Goal: Complete application form: Complete application form

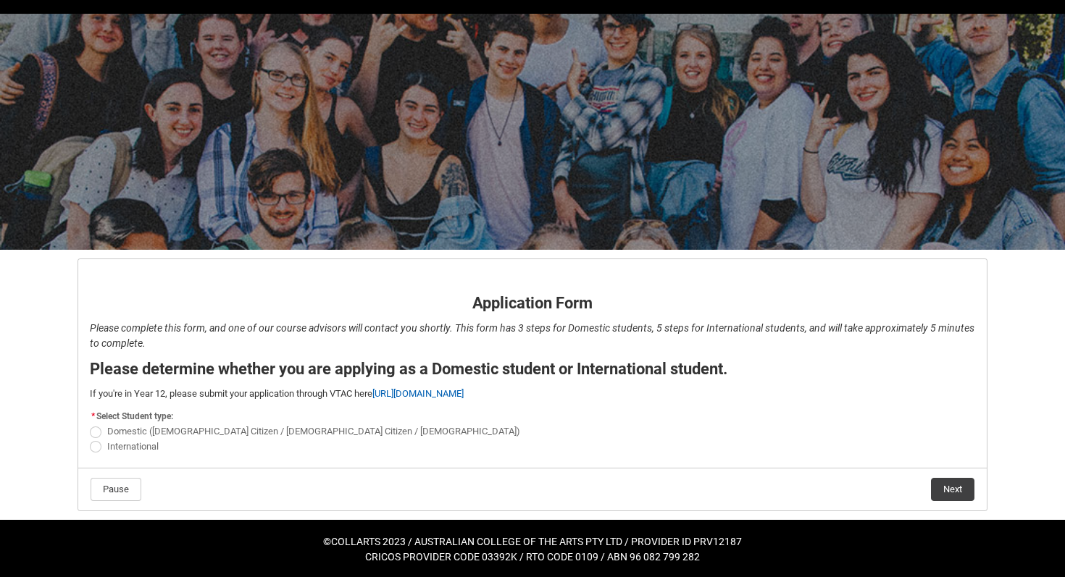
scroll to position [38, 0]
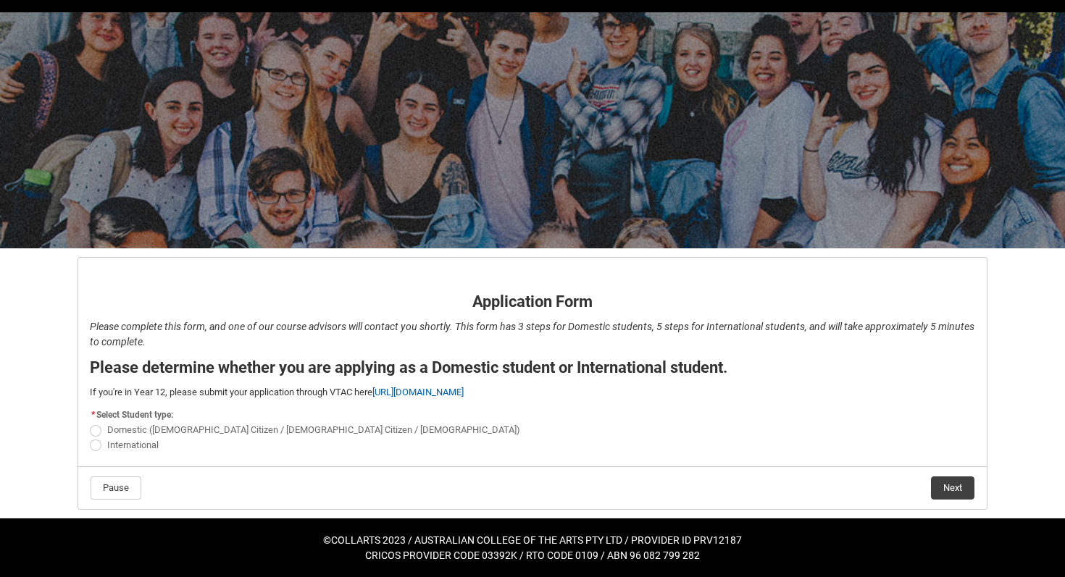
click at [96, 427] on span at bounding box center [96, 431] width 12 height 12
click at [90, 423] on input "Domestic ([DEMOGRAPHIC_DATA] Citizen / [DEMOGRAPHIC_DATA] Citizen / [DEMOGRAPHI…" at bounding box center [89, 422] width 1 height 1
radio input "true"
click at [763, 493] on button "Next" at bounding box center [952, 488] width 43 height 23
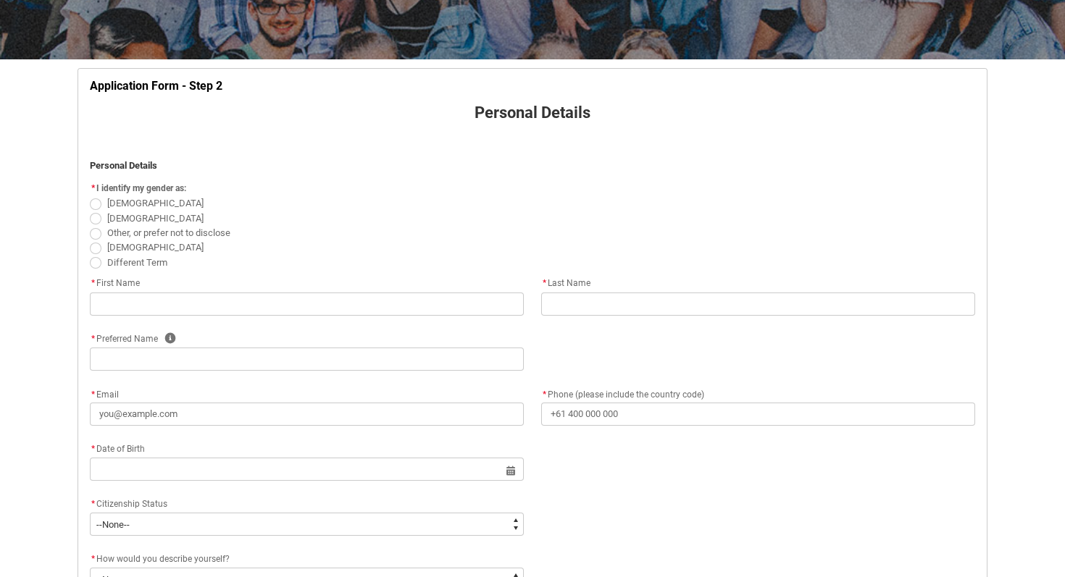
scroll to position [256, 0]
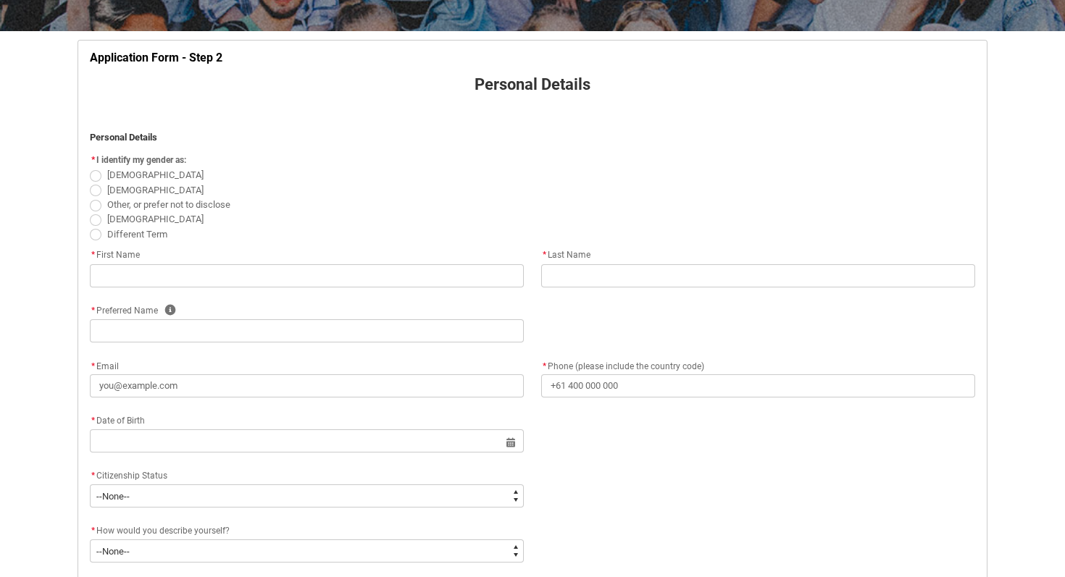
click at [93, 173] on span at bounding box center [96, 176] width 12 height 12
click at [90, 168] on input "[DEMOGRAPHIC_DATA]" at bounding box center [89, 167] width 1 height 1
radio input "true"
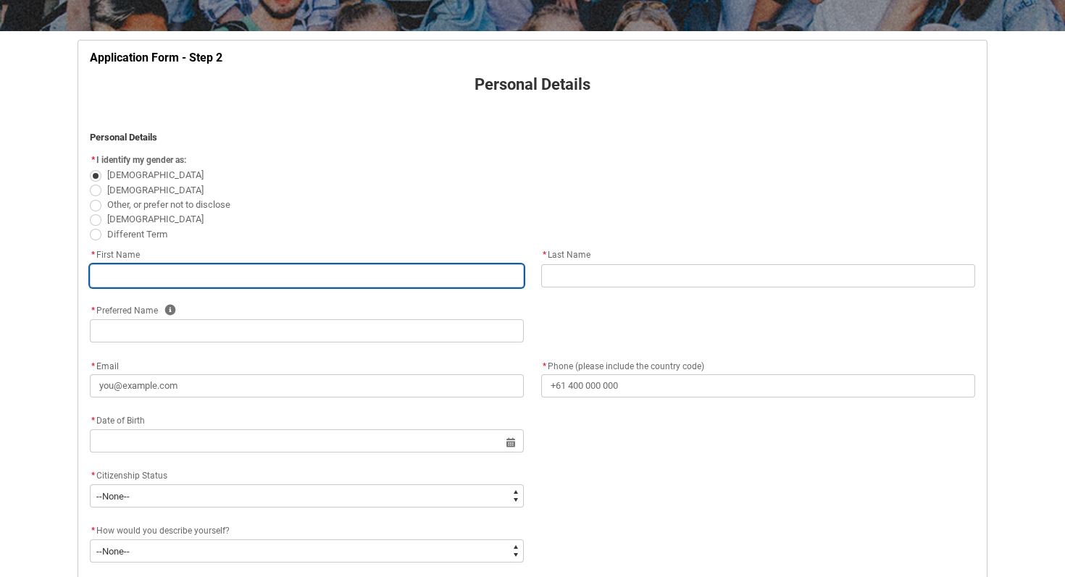
click at [120, 278] on input "text" at bounding box center [307, 275] width 434 height 23
type lightning-primitive-input-simple "N"
type input "N"
type lightning-primitive-input-simple "Ni"
type input "Ni"
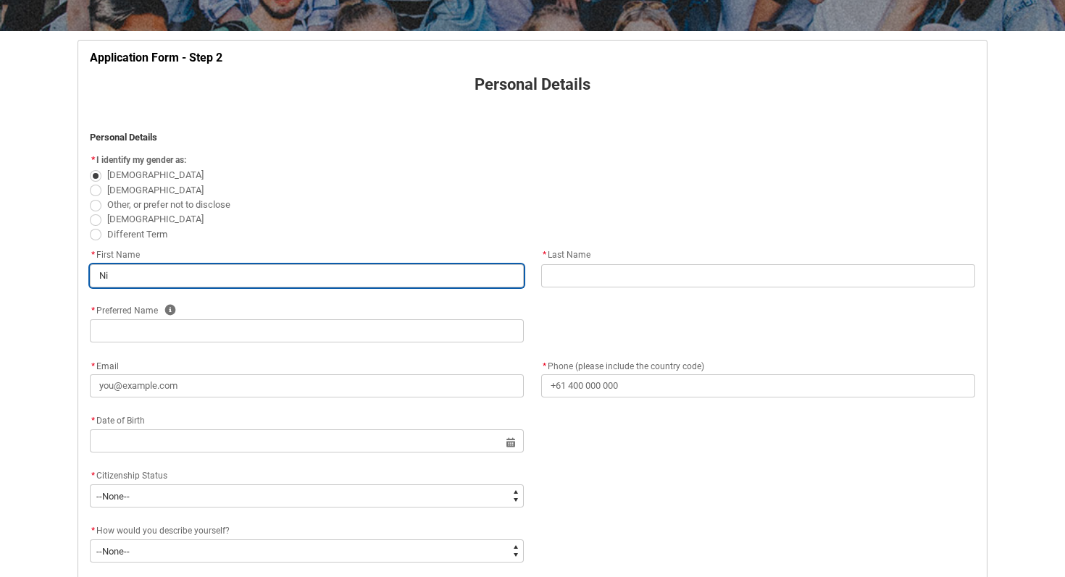
type lightning-primitive-input-simple "Nik"
type input "Nik"
type lightning-primitive-input-simple "Nika"
type input "Nika"
type lightning-primitive-input-simple "Nikal"
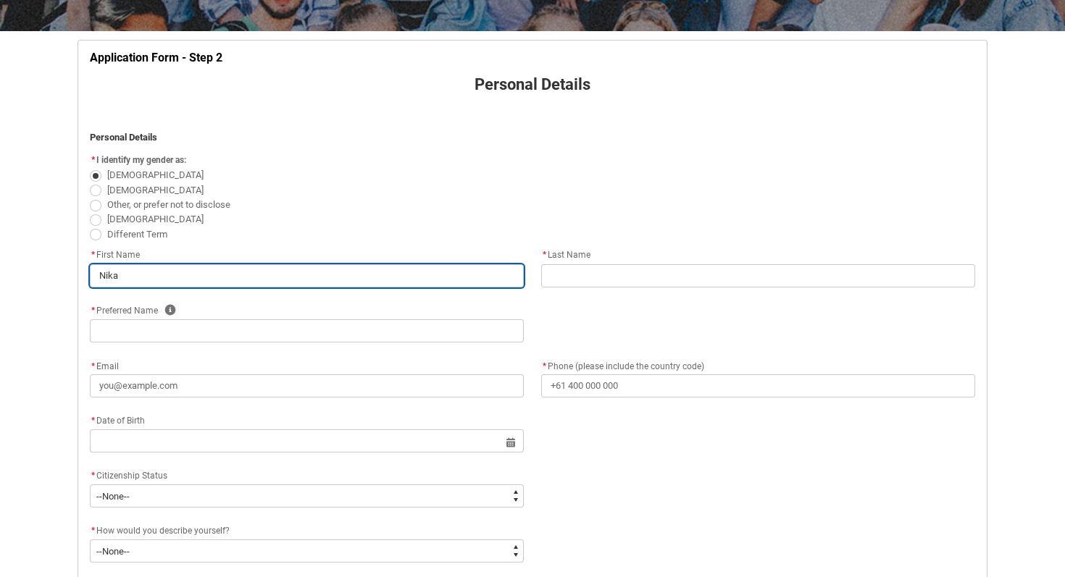
type input "Nikal"
type lightning-primitive-input-simple "Nikala"
type input "Nikala"
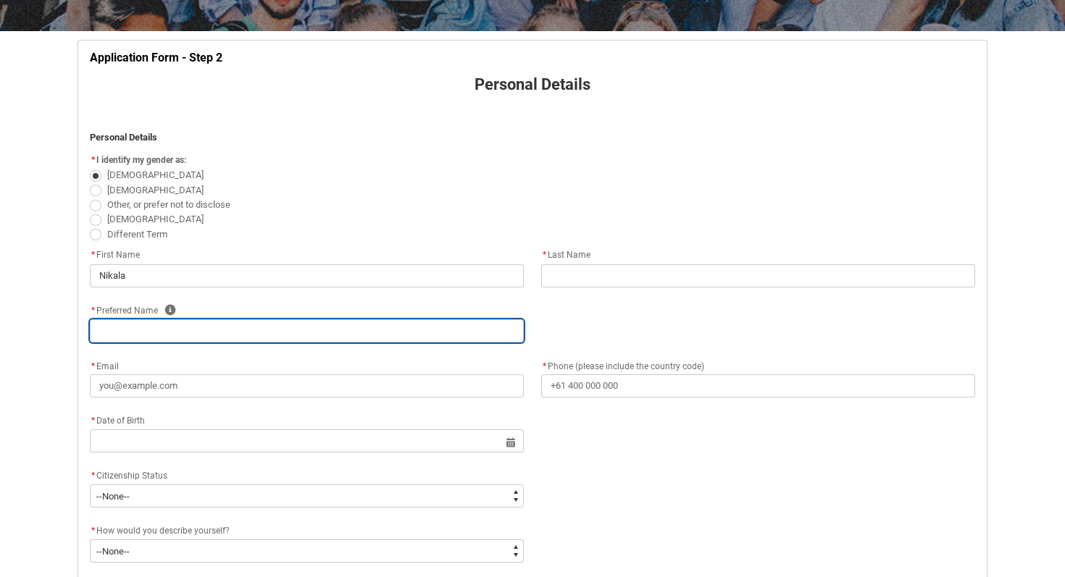
click at [126, 329] on input "text" at bounding box center [307, 330] width 434 height 23
type lightning-primitive-input-simple "N"
type input "N"
type lightning-primitive-input-simple "Ni"
type input "Ni"
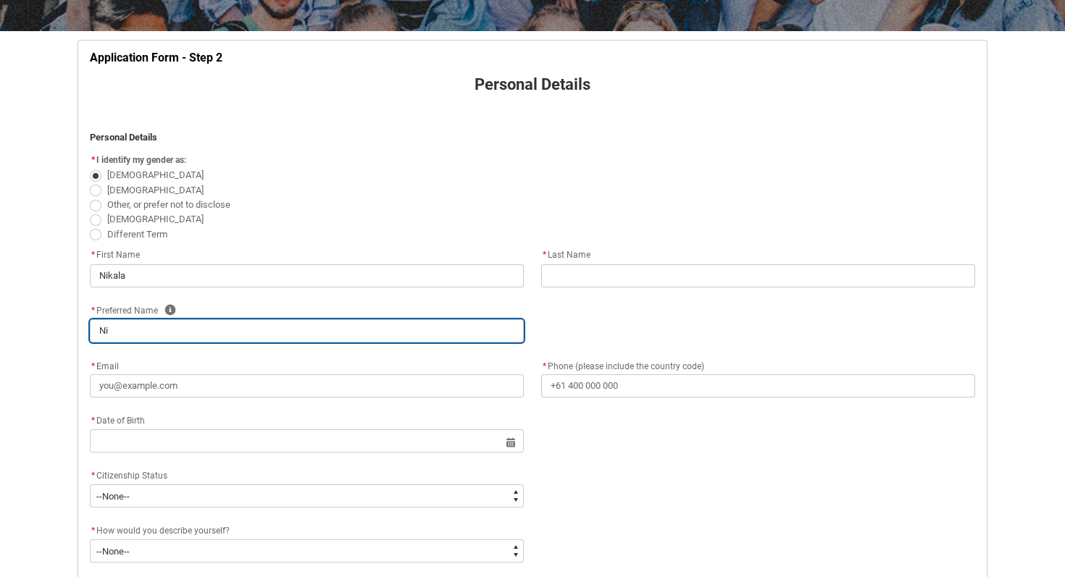
type lightning-primitive-input-simple "Nik"
type input "Nik"
type lightning-primitive-input-simple "Nika"
type input "Nika"
type lightning-primitive-input-simple "Nikal"
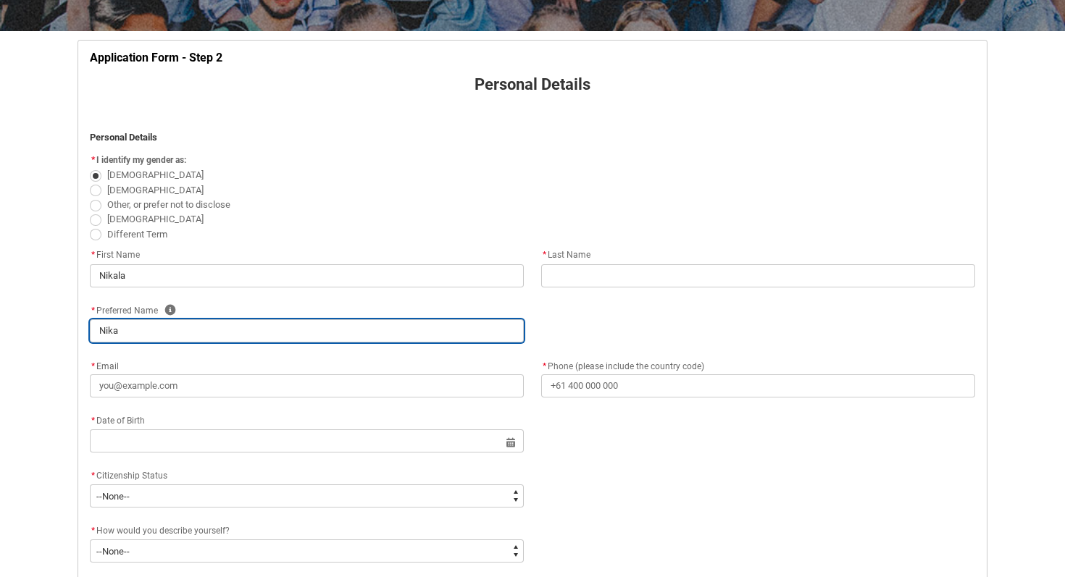
type input "Nikal"
type lightning-primitive-input-simple "Nikala"
type input "Nikala"
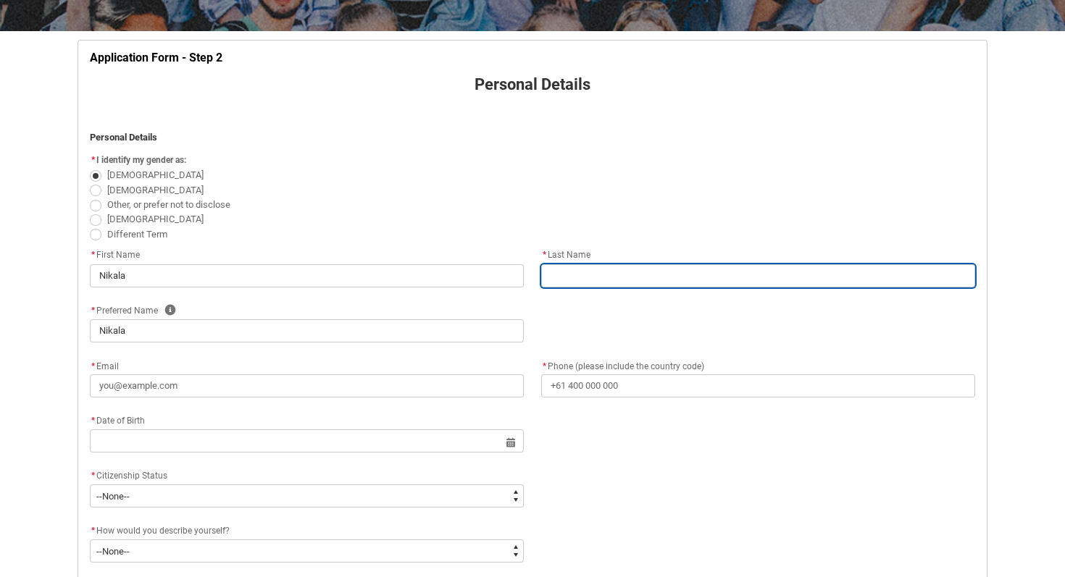
click at [692, 274] on input "text" at bounding box center [758, 275] width 434 height 23
type lightning-primitive-input-simple "N"
type input "N"
type lightning-primitive-input-simple "l"
type input "l"
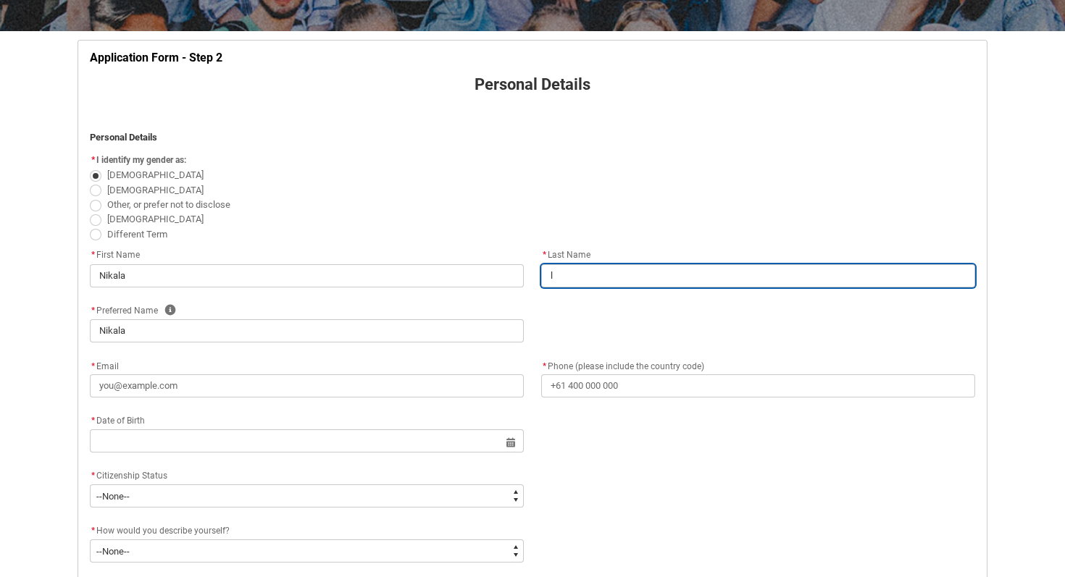
type lightning-primitive-input-simple "lw"
type input "lw"
type lightning-primitive-input-simple "lwm"
type input "lwm"
type lightning-primitive-input-simple "lw"
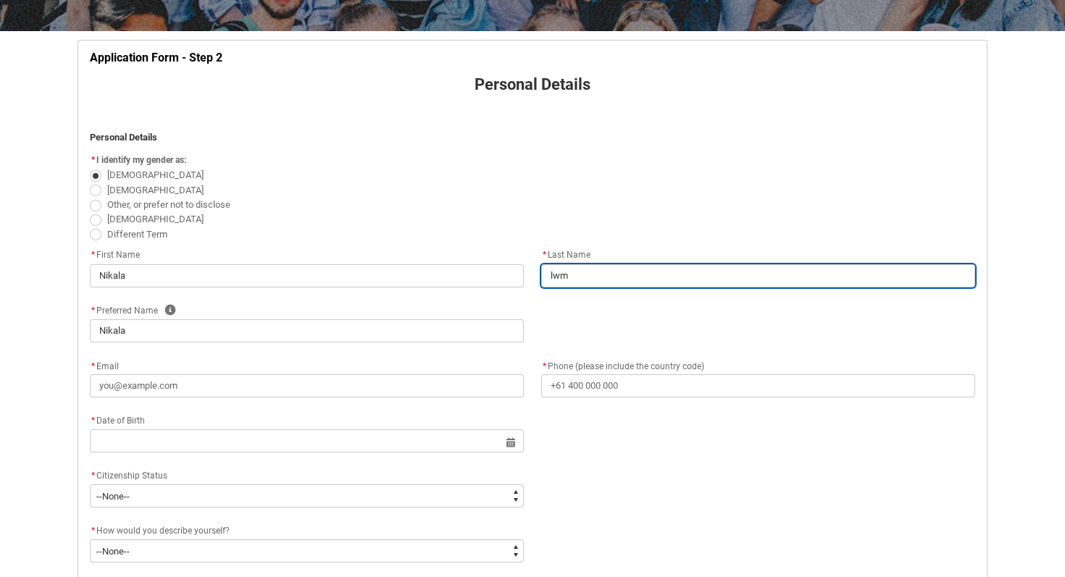
type input "lw"
type lightning-primitive-input-simple "l"
type input "l"
type lightning-primitive-input-simple "L"
type input "L"
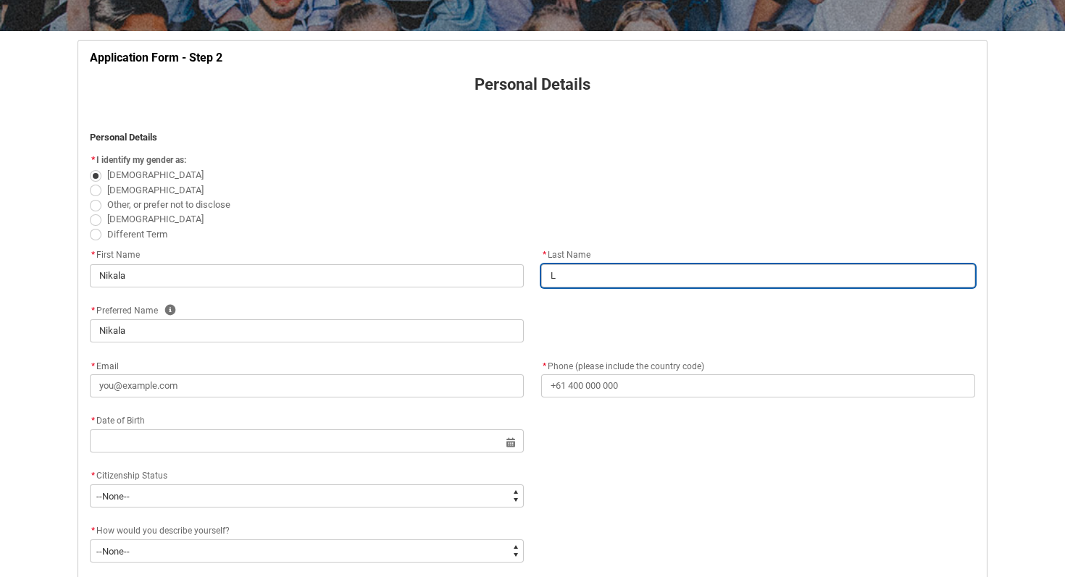
type lightning-primitive-input-simple "Le"
type input "Le"
type lightning-primitive-input-simple "Lem"
type input "Lem"
type lightning-primitive-input-simple "Lemi"
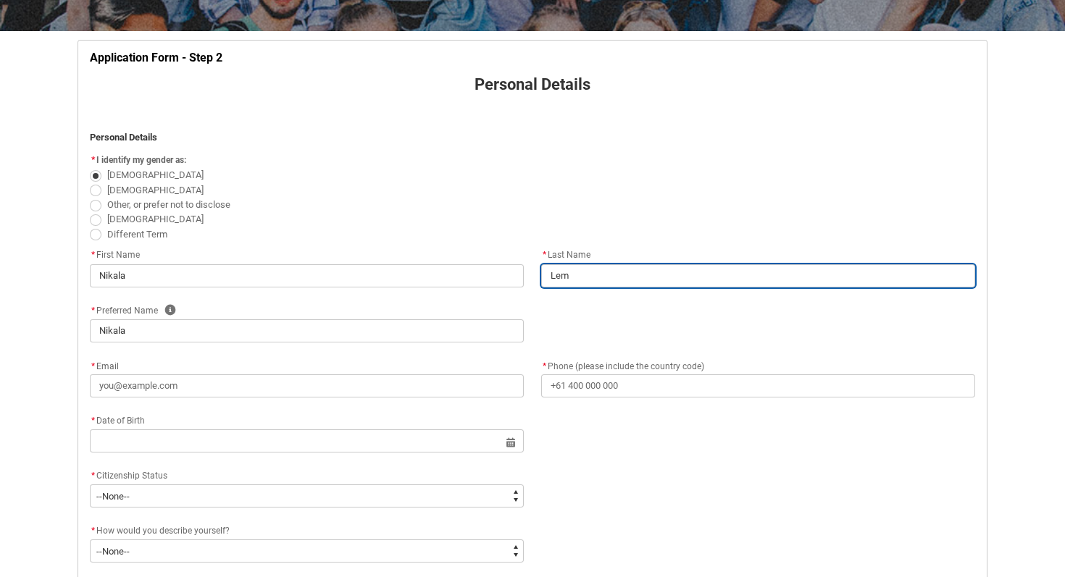
type input "Lemi"
type lightning-primitive-input-simple "Lem"
type input "Lem"
type lightning-primitive-input-simple "Lemo"
type input "Lemo"
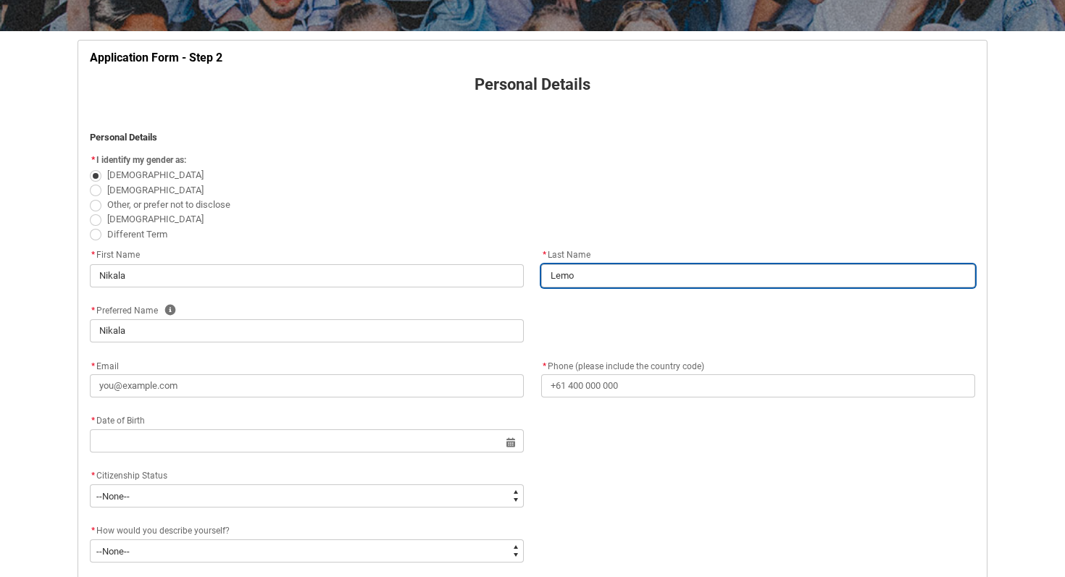
type lightning-primitive-input-simple "Lemon"
type input "Lemon"
type lightning-primitive-input-simple "[PERSON_NAME]"
type input "[PERSON_NAME]"
type lightning-primitive-input-simple "Lemon"
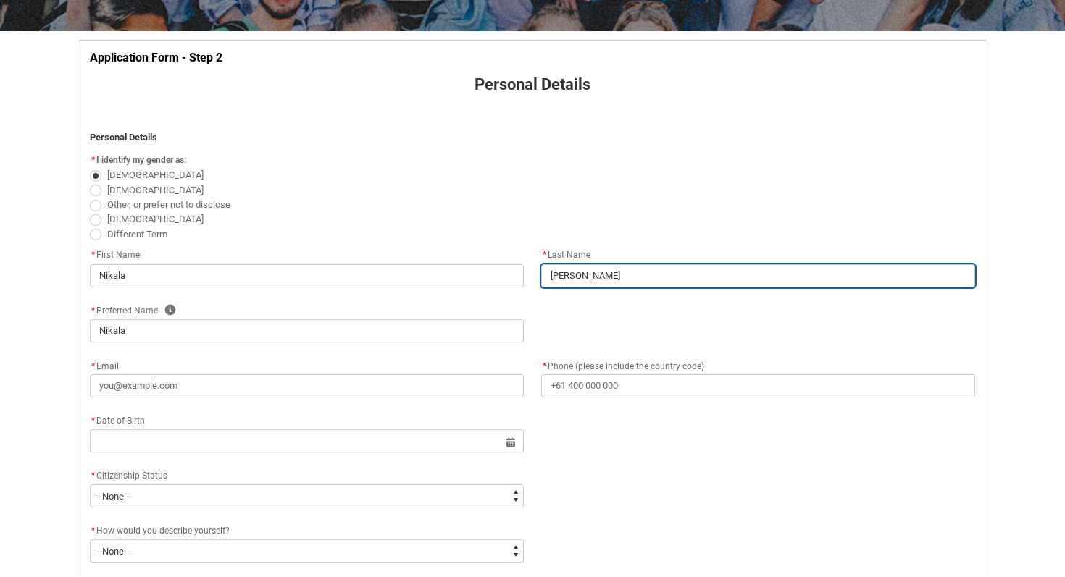
type input "Lemon"
type lightning-primitive-input-simple "Lemoni"
type input "Lemoni"
type lightning-primitive-input-simple "Lemonid"
type input "Lemonid"
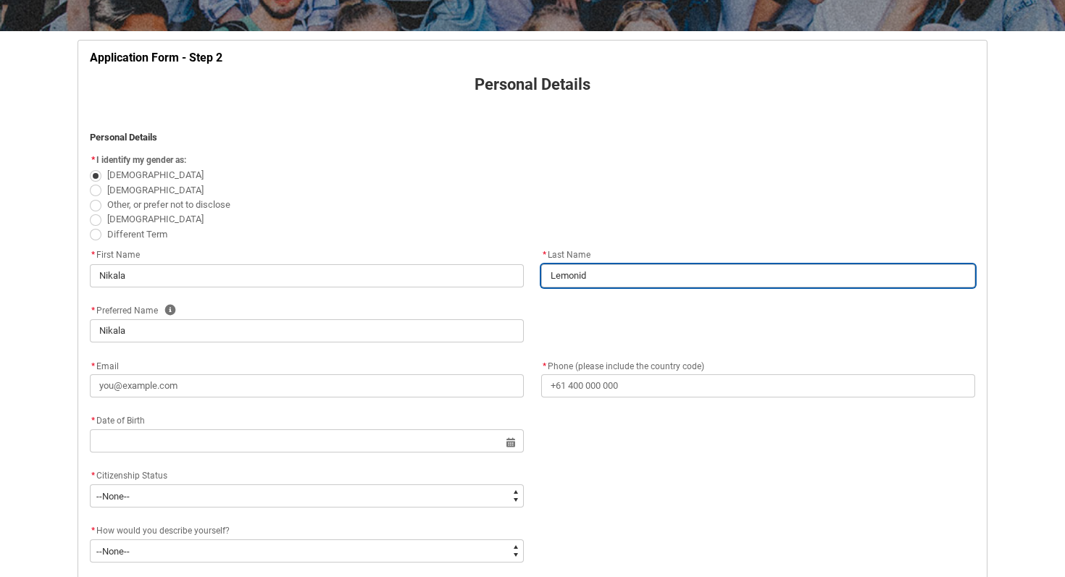
type lightning-primitive-input-simple "Lemonidi"
type input "Lemonidi"
type lightning-primitive-input-simple "Lemonidis"
type input "Lemonidis"
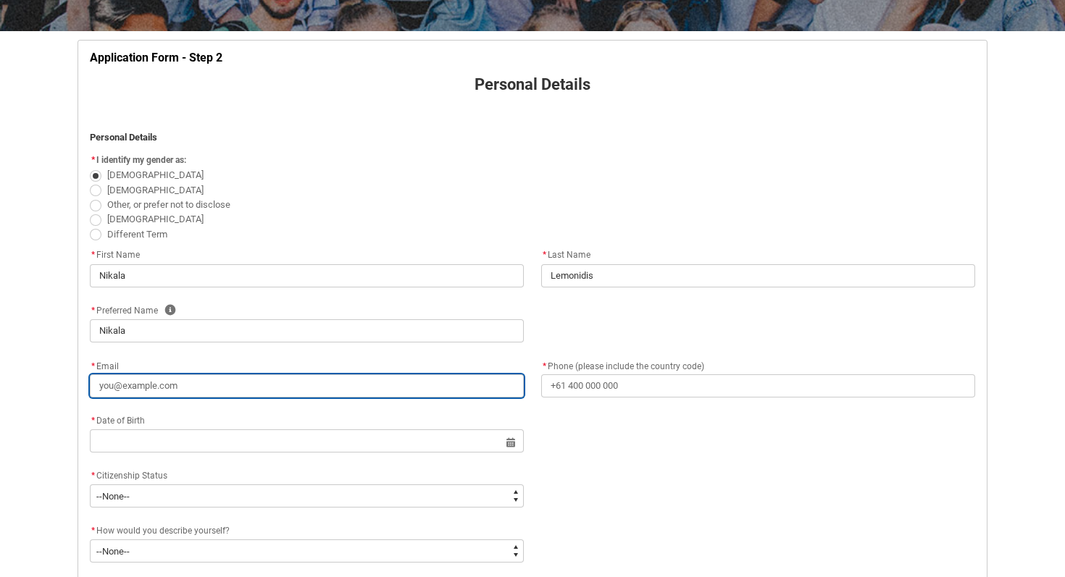
click at [377, 382] on input "* Email" at bounding box center [307, 386] width 434 height 23
type lightning-primitive-input-simple "n"
type input "n"
type lightning-primitive-input-simple "ni"
type input "ni"
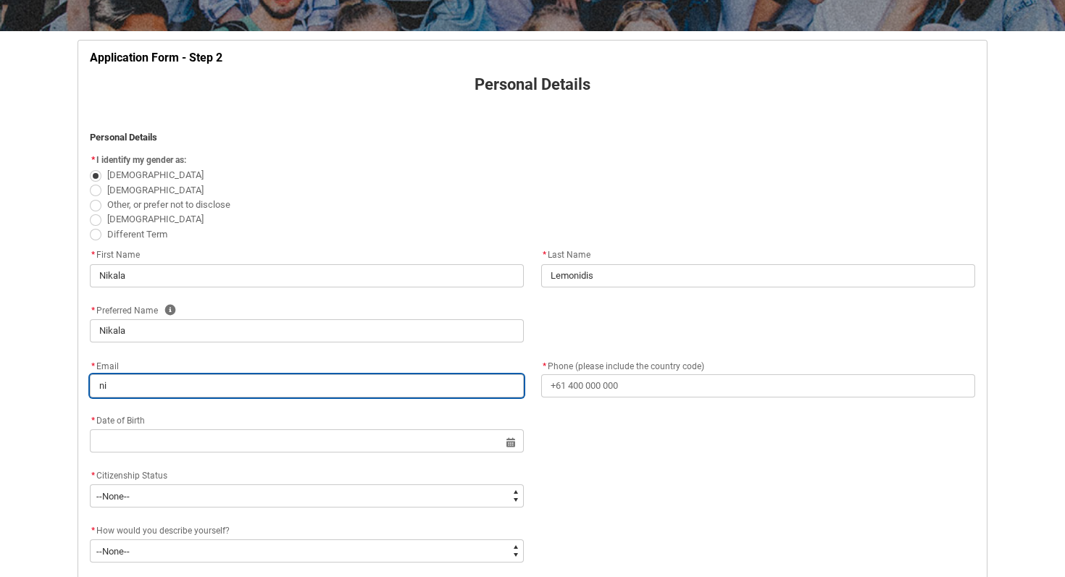
type lightning-primitive-input-simple "nik"
type input "nik"
type lightning-primitive-input-simple "nika"
type input "nika"
type lightning-primitive-input-simple "nikal"
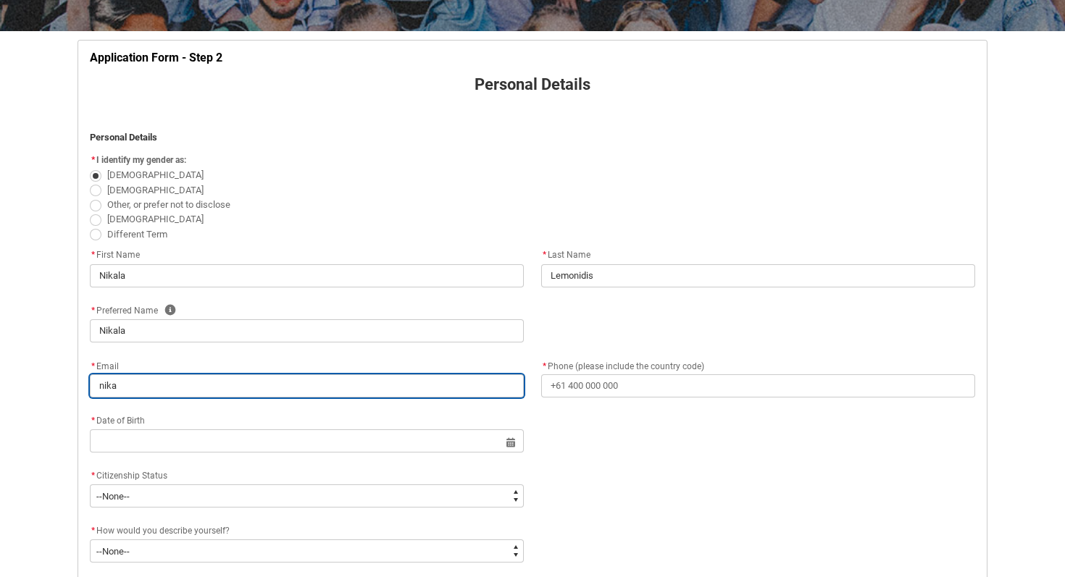
type input "nikal"
type lightning-primitive-input-simple "nikala"
type input "nikala"
type lightning-primitive-input-simple "nikala2"
type input "nikala2"
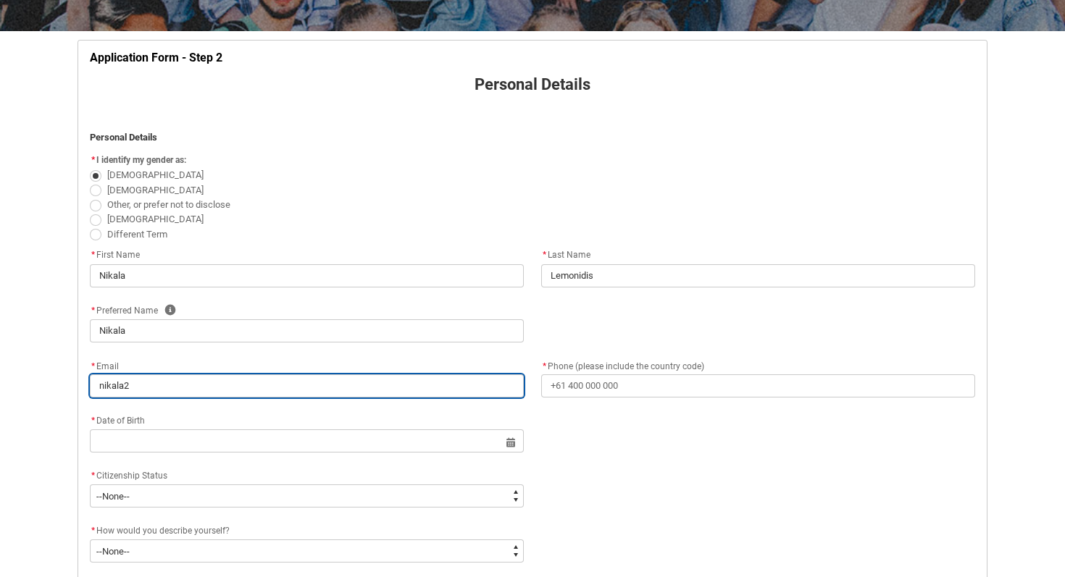
type lightning-primitive-input-simple "nikala2/"
type input "nikala2/"
type lightning-primitive-input-simple "nikala2/l"
type input "nikala2/l"
type lightning-primitive-input-simple "nikala2/le"
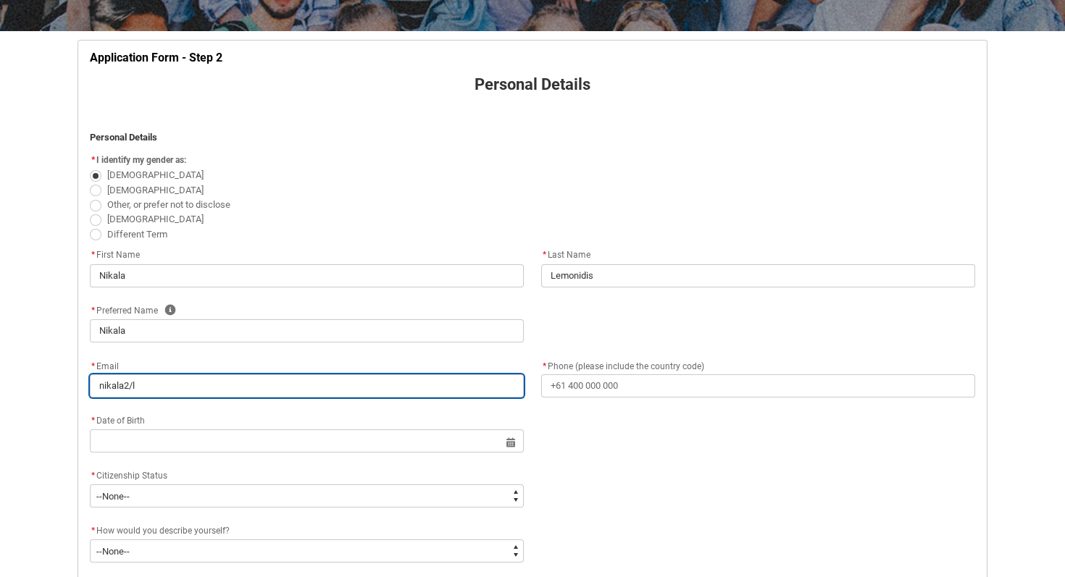
type input "nikala2/le"
type lightning-primitive-input-simple "nikala2/lem"
type input "nikala2/lem"
type lightning-primitive-input-simple "nikala2/lemo"
type input "nikala2/lemo"
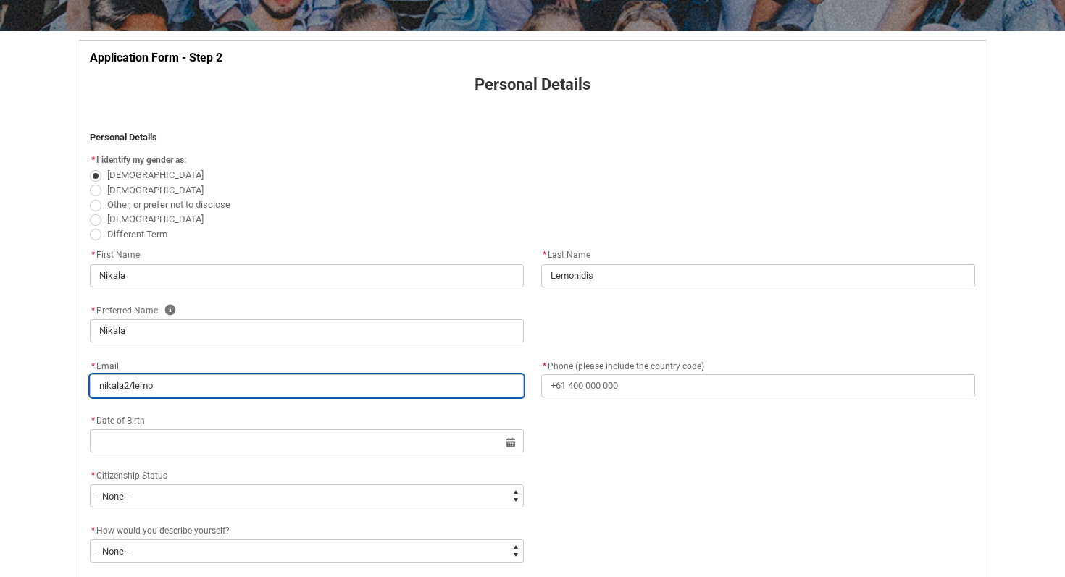
type lightning-primitive-input-simple "nikala2/lem"
type input "nikala2/lem"
type lightning-primitive-input-simple "nikala2/le"
type input "nikala2/le"
type lightning-primitive-input-simple "nikala2/l"
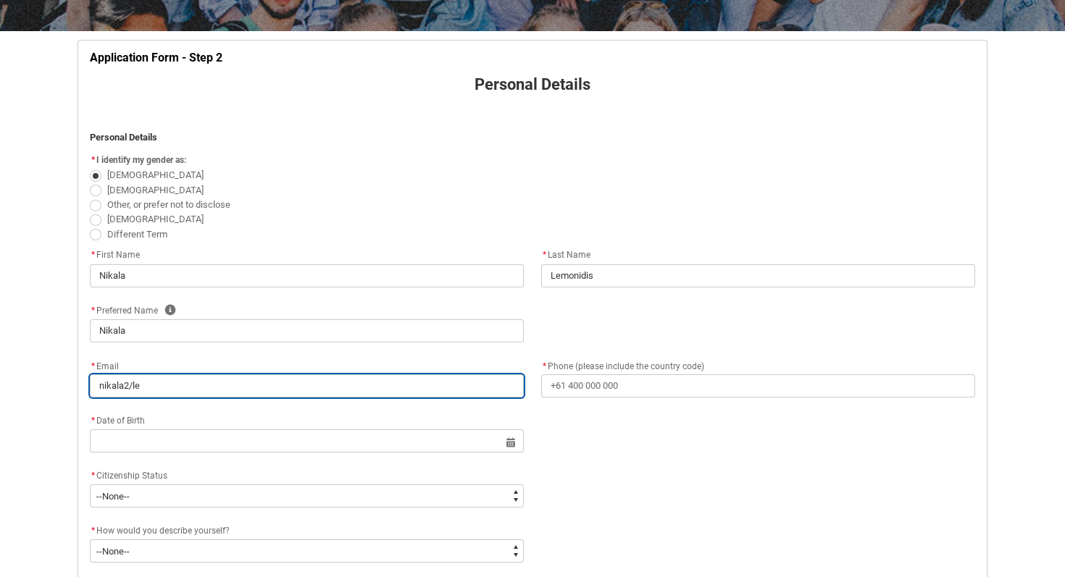
type input "nikala2/l"
type lightning-primitive-input-simple "nikala2/"
type input "nikala2/"
type lightning-primitive-input-simple "nikala2"
type input "nikala2"
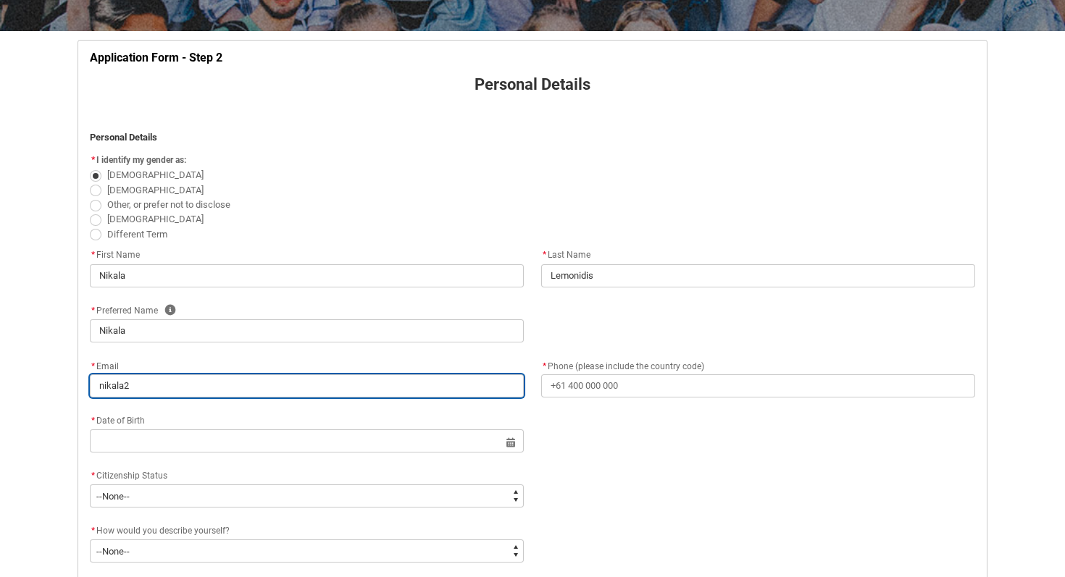
type lightning-primitive-input-simple "nikala2."
type input "nikala2."
type lightning-primitive-input-simple "nikala2.e"
type input "nikala2.e"
type lightning-primitive-input-simple "nikala2.em"
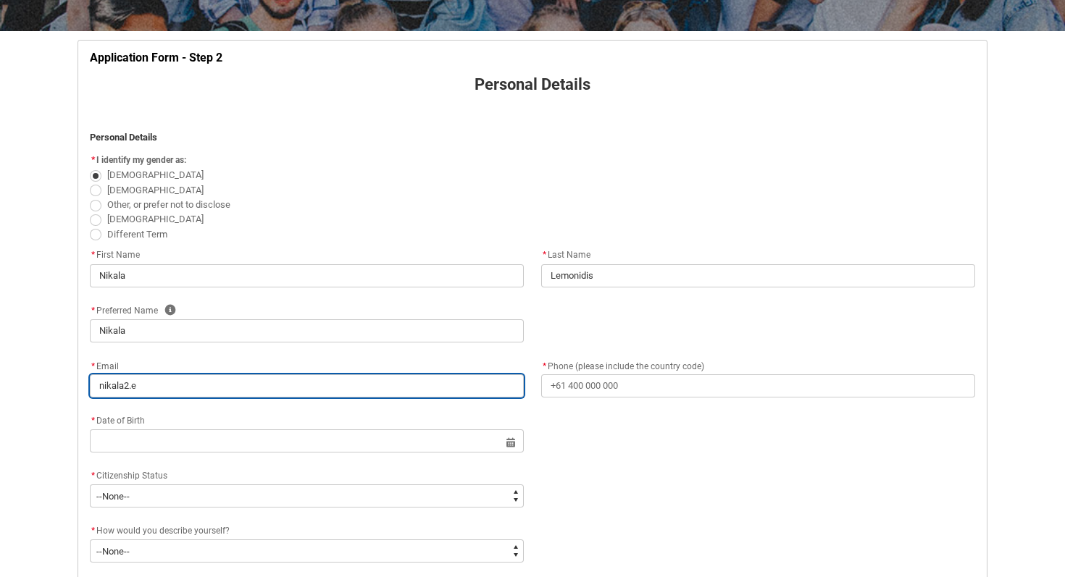
type input "nikala2.em"
type lightning-primitive-input-simple "nikala2.e"
type input "nikala2.e"
type lightning-primitive-input-simple "nikala2."
type input "nikala2."
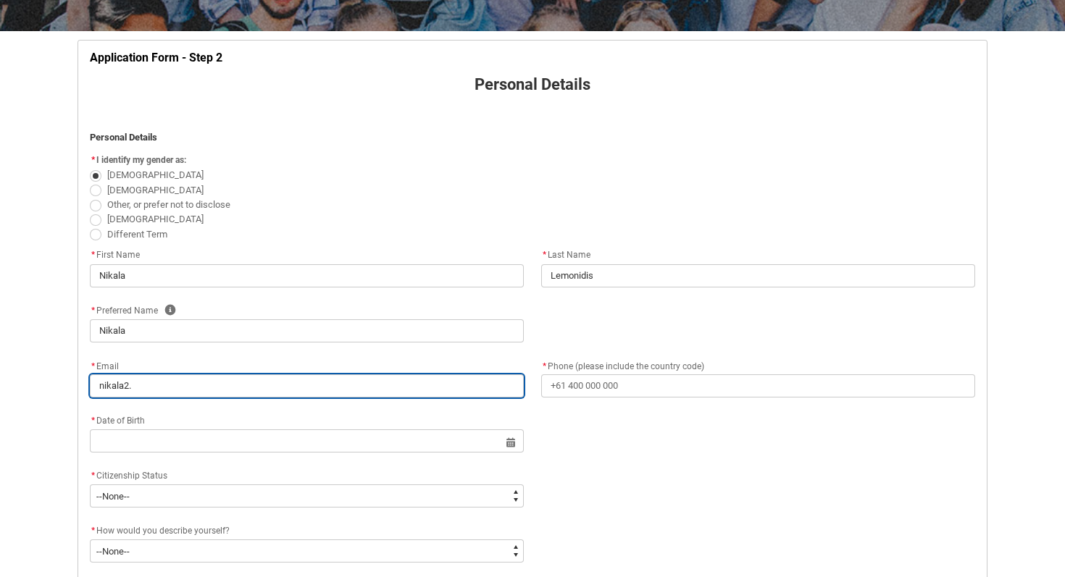
type lightning-primitive-input-simple "nikala2"
type input "nikala2"
type lightning-primitive-input-simple "nikala2l"
type input "nikala2l"
type lightning-primitive-input-simple "nikala2"
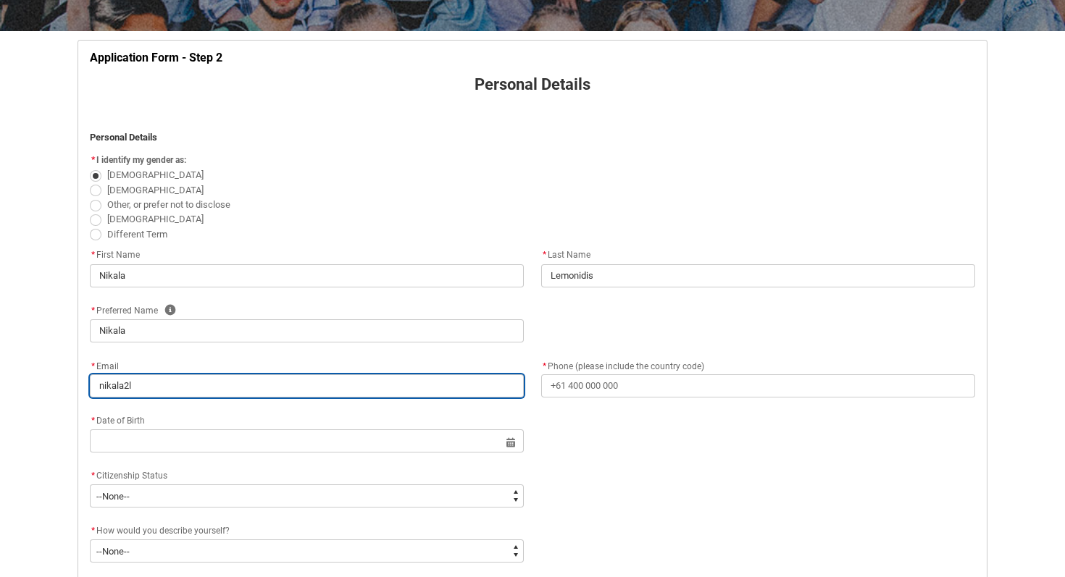
type input "nikala2"
type lightning-primitive-input-simple "nikala2."
type input "nikala2."
type lightning-primitive-input-simple "nikala2.l"
type input "nikala2.l"
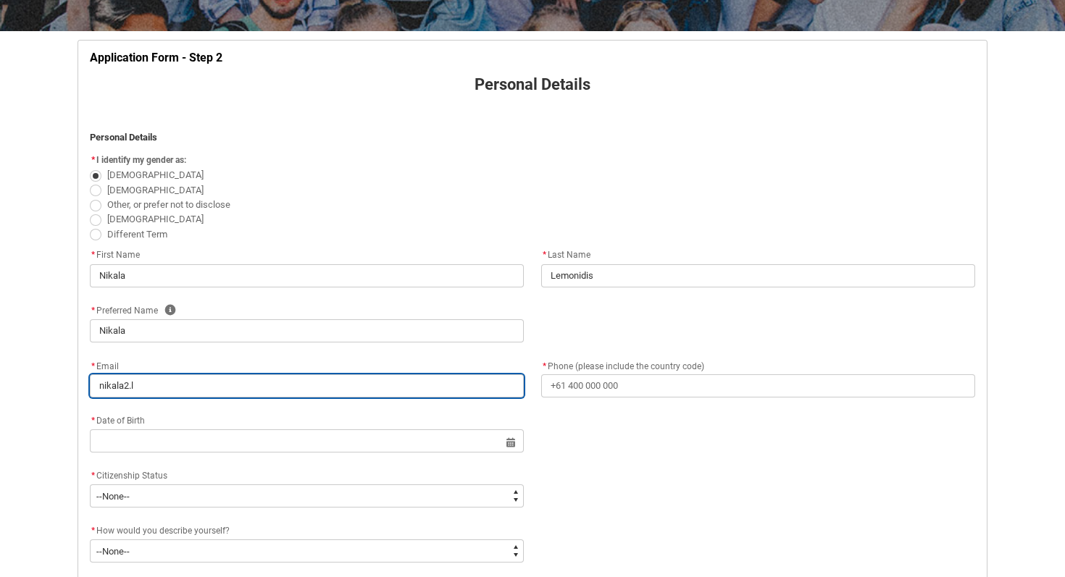
type lightning-primitive-input-simple "nikala2.lw"
type input "nikala2.lw"
type lightning-primitive-input-simple "nikala2.lwm"
type input "nikala2.lwm"
type lightning-primitive-input-simple "nikala2.lwmo"
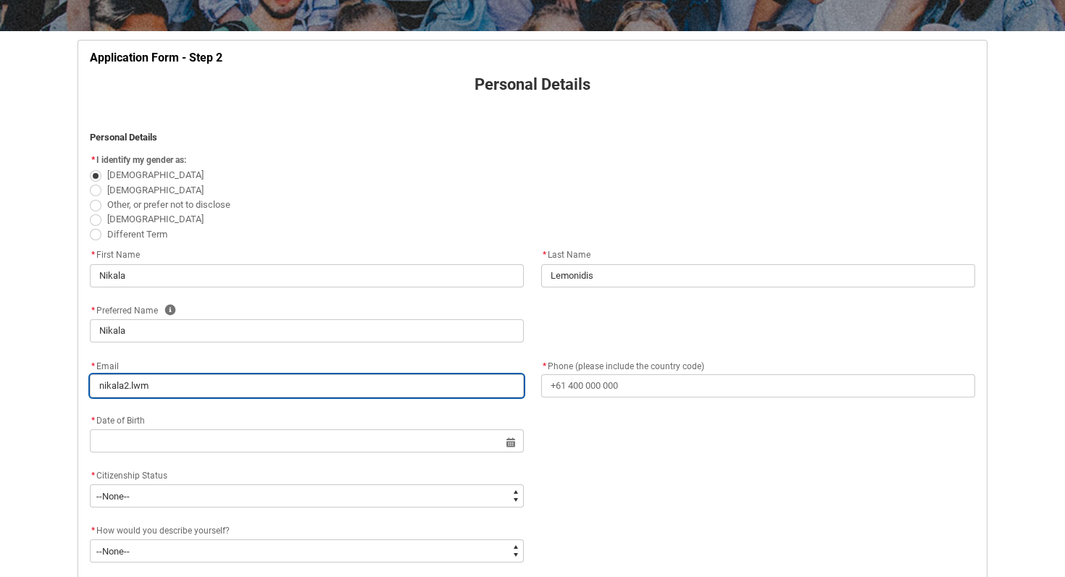
type input "nikala2.lwmo"
type lightning-primitive-input-simple "nikala2.lwm"
type input "nikala2.lwm"
type lightning-primitive-input-simple "nikala2.lw"
type input "nikala2.lw"
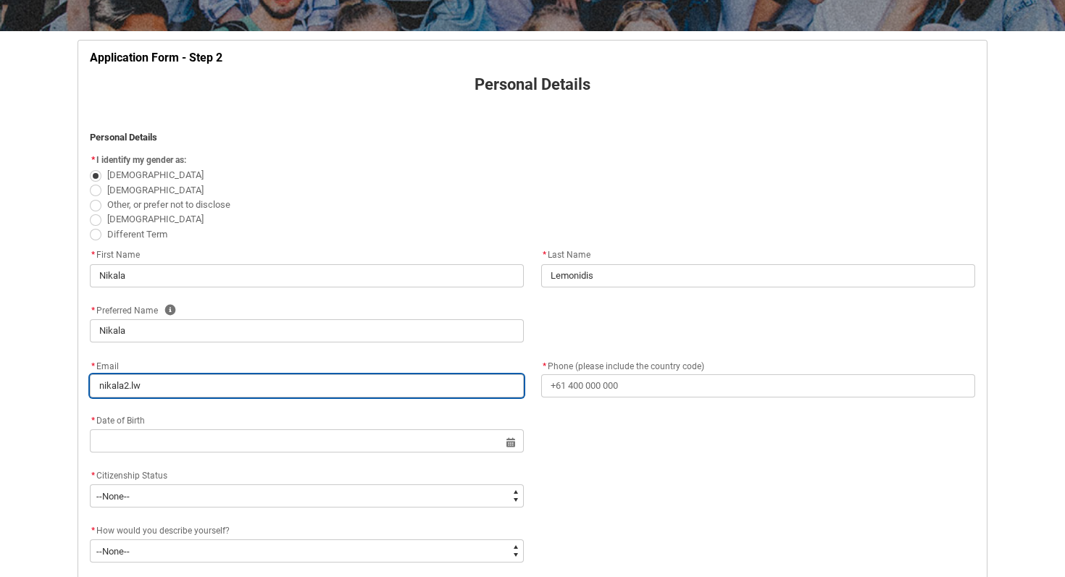
type lightning-primitive-input-simple "nikala2.l"
type input "nikala2.l"
type lightning-primitive-input-simple "nikala2.le"
type input "nikala2.le"
type lightning-primitive-input-simple "nikala2.lem"
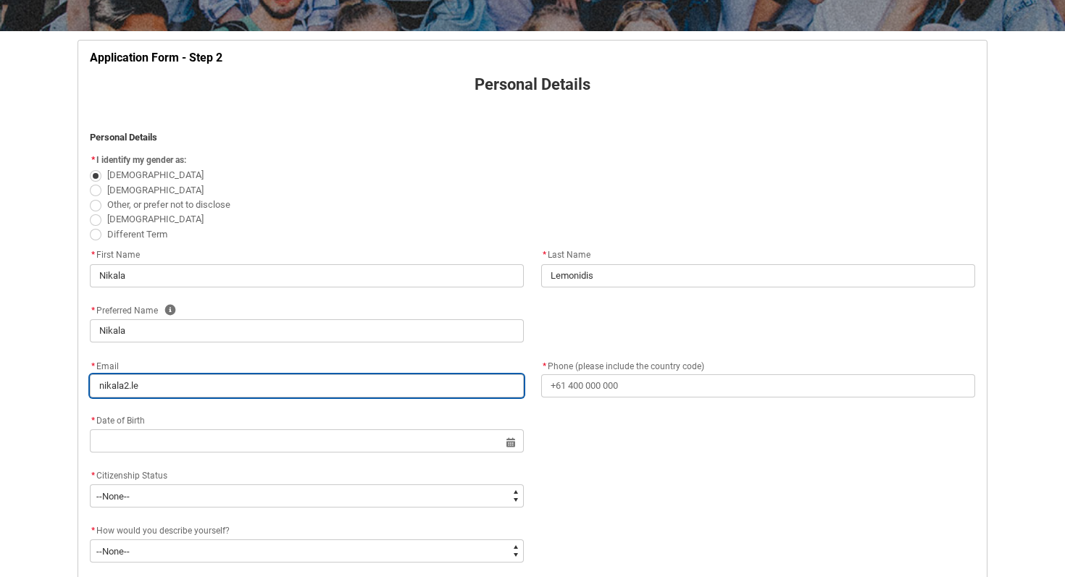
type input "nikala2.lem"
type lightning-primitive-input-simple "nikala2.lemo"
type input "nikala2.lemo"
type lightning-primitive-input-simple "nikala2.lemon"
type input "nikala2.lemon"
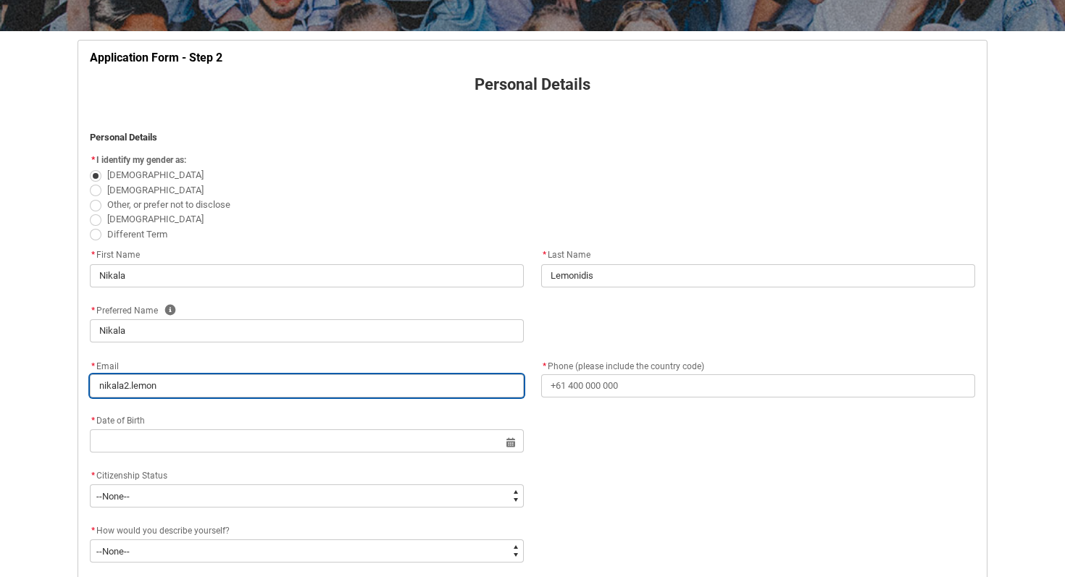
type lightning-primitive-input-simple "nikala2.lemoni"
type input "nikala2.lemoni"
type lightning-primitive-input-simple "nikala2.lemonid"
type input "nikala2.lemonid"
type lightning-primitive-input-simple "nikala2.lemonidi"
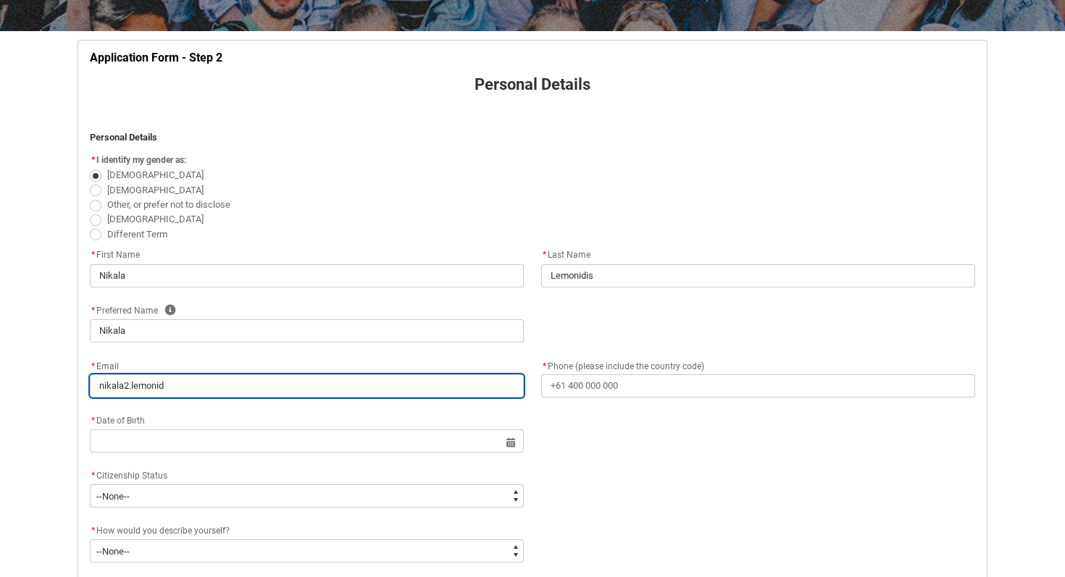
type input "nikala2.lemonidi"
type lightning-primitive-input-simple "nikala2.lemonidis"
type input "nikala2.lemonidis"
type lightning-primitive-input-simple "nikala2.lemonidis@"
type input "nikala2.lemonidis@"
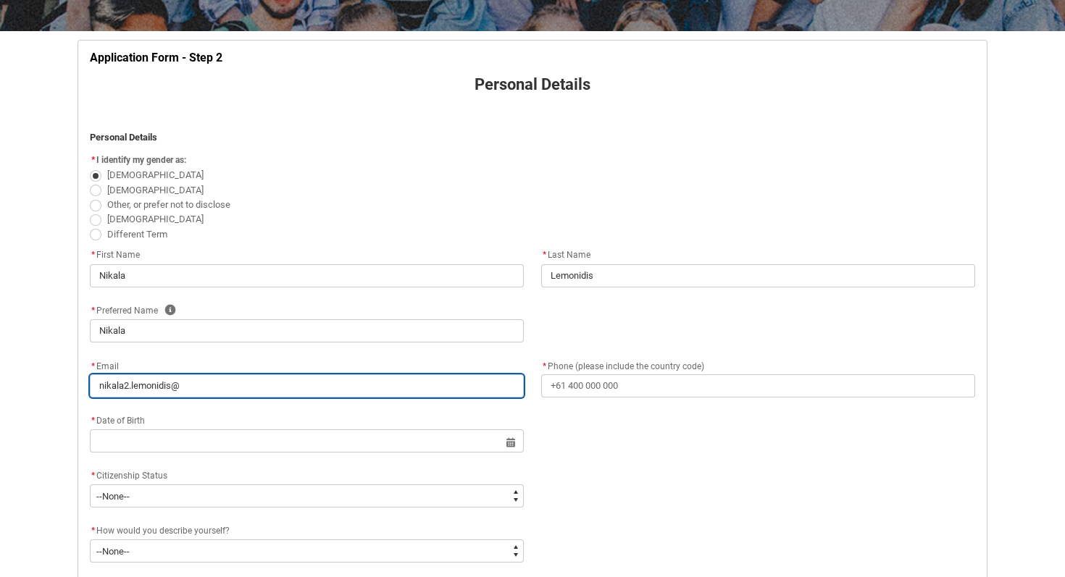
type lightning-primitive-input-simple "nikala2.lemonidis@g"
type input "nikala2.lemonidis@g"
type lightning-primitive-input-simple "nikala2.lemonidis@gm"
type input "nikala2.lemonidis@gm"
type lightning-primitive-input-simple "nikala2.lemonidis@gma"
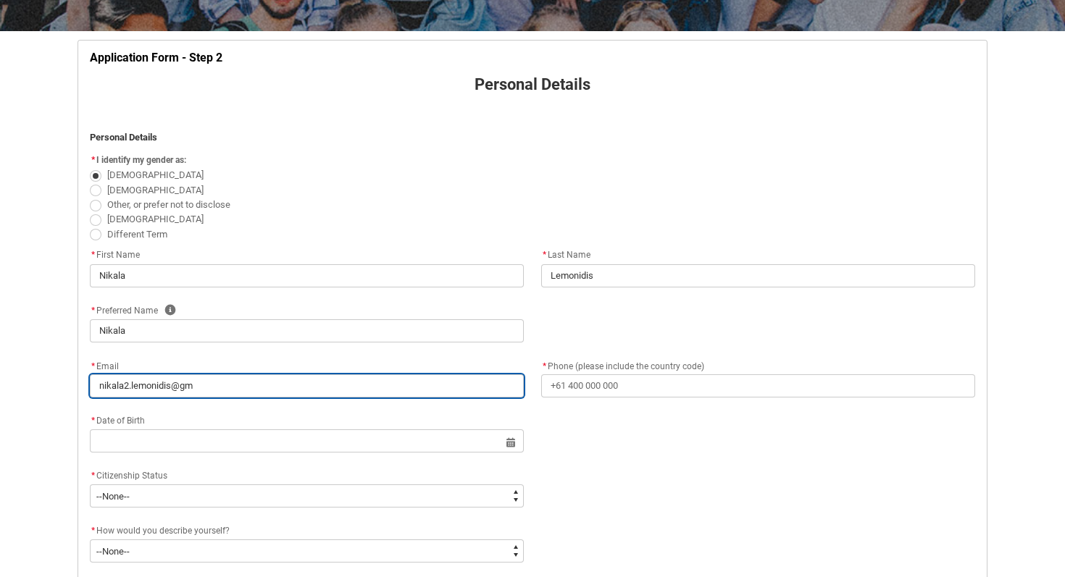
type input "nikala2.lemonidis@gma"
type lightning-primitive-input-simple "nikala2.lemonidis@gmai"
type input "nikala2.lemonidis@gmai"
type lightning-primitive-input-simple "[EMAIL_ADDRESS]"
type input "[EMAIL_ADDRESS]"
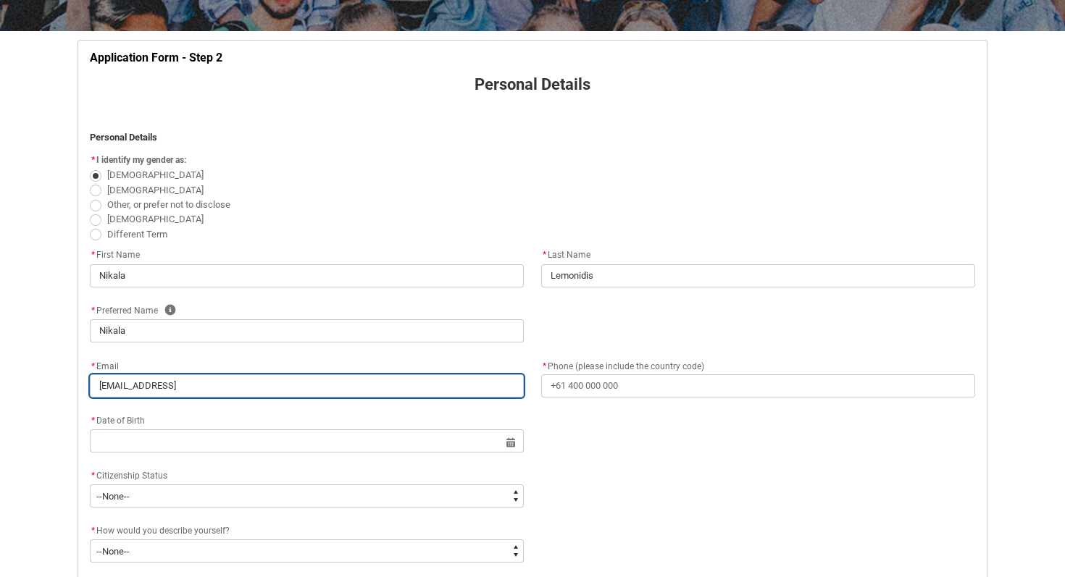
type lightning-primitive-input-simple "[EMAIL_ADDRESS]."
type input "[EMAIL_ADDRESS]."
type lightning-primitive-input-simple "nikala2.lemonidis@gmail.o"
type input "nikala2.lemonidis@gmail.o"
type lightning-primitive-input-simple "[EMAIL_ADDRESS]."
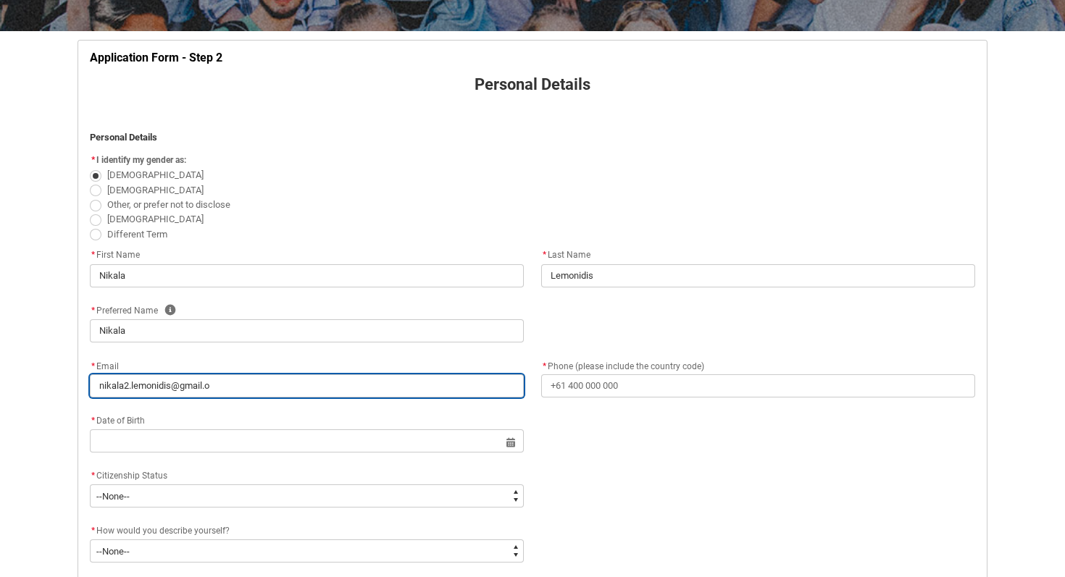
type input "[EMAIL_ADDRESS]."
type lightning-primitive-input-simple "nikala2.lemonidis@gmail.c"
type input "nikala2.lemonidis@gmail.c"
type lightning-primitive-input-simple "[EMAIL_ADDRESS][DOMAIN_NAME]"
type input "[EMAIL_ADDRESS][DOMAIN_NAME]"
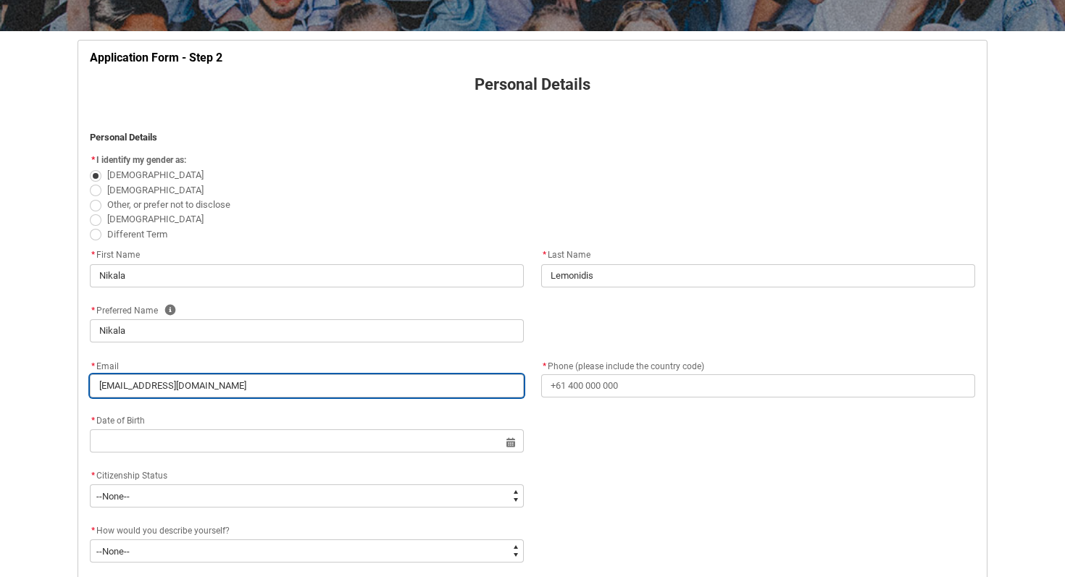
type lightning-primitive-input-simple "[EMAIL_ADDRESS][DOMAIN_NAME]"
type input "[EMAIL_ADDRESS][DOMAIN_NAME]"
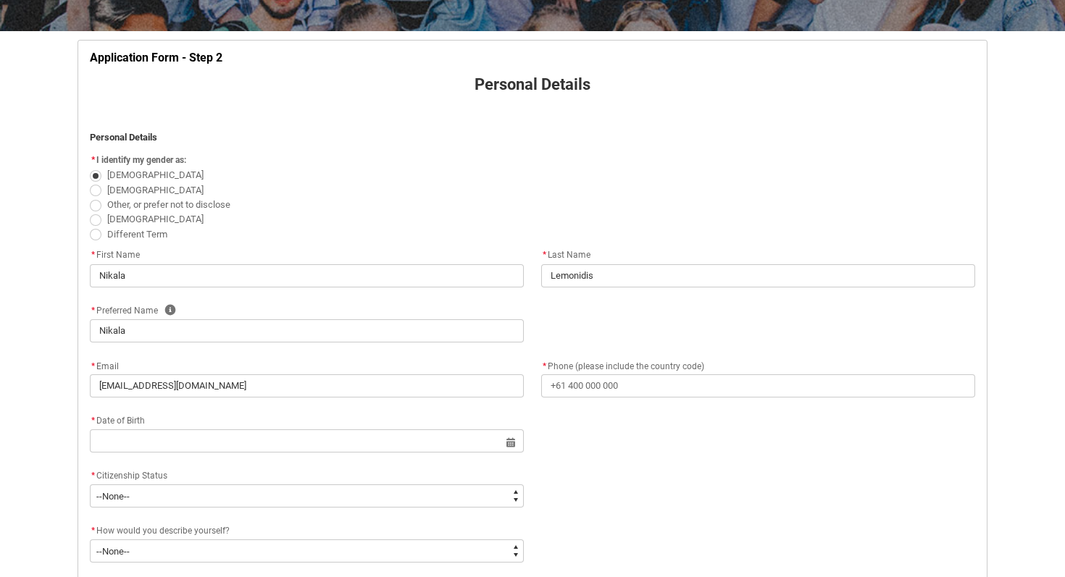
click at [682, 402] on flowruntime-screen-field "* Phone (please include the country code)" at bounding box center [757, 380] width 451 height 46
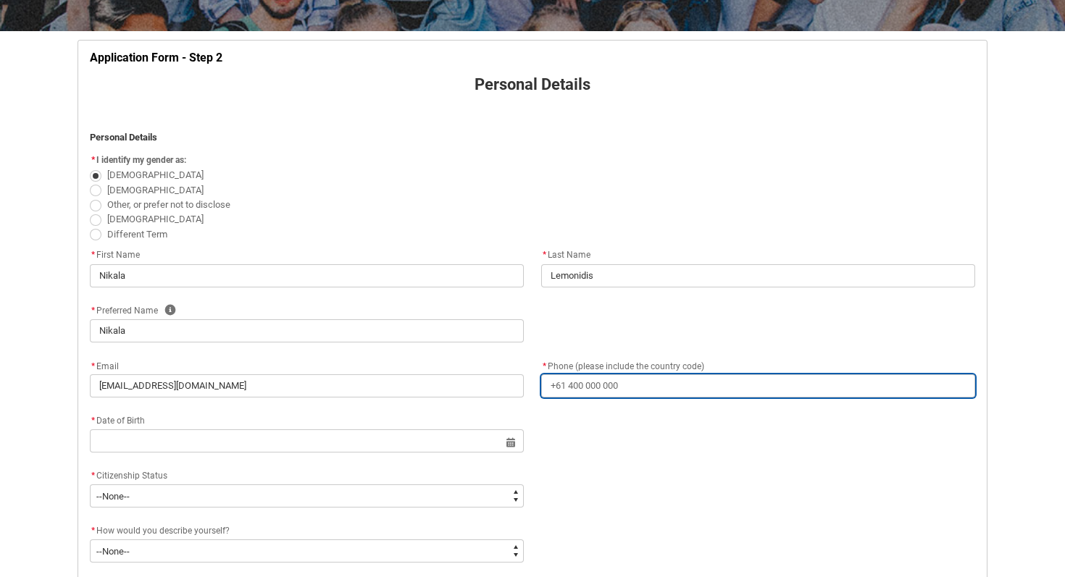
click at [677, 389] on input "* Phone (please include the country code)" at bounding box center [758, 386] width 434 height 23
type lightning-primitive-input-simple "[PHONE_NUMBER]"
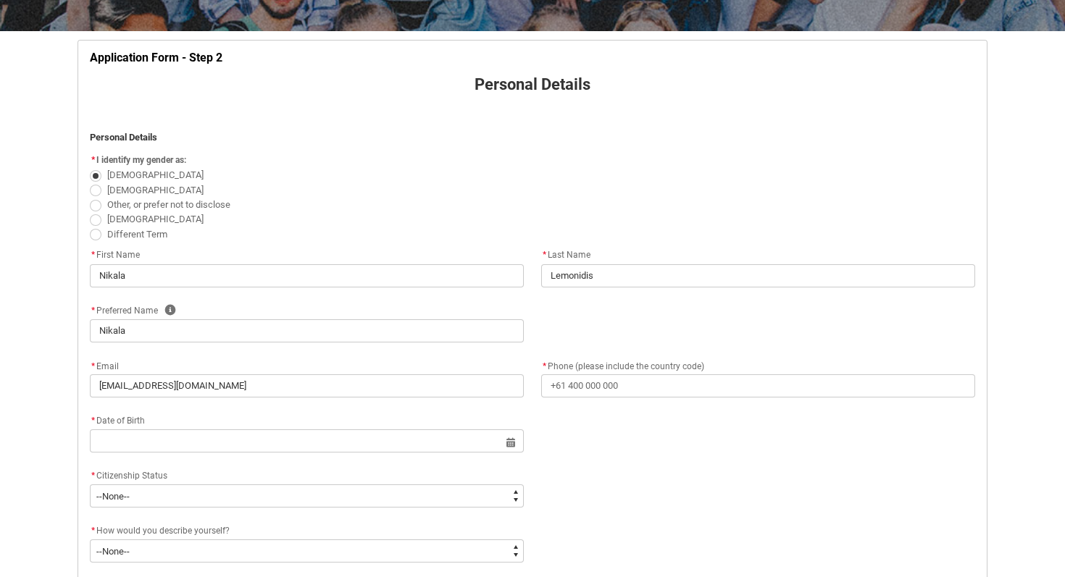
type lightning-primitive-input-simple "[STREET_ADDRESS]"
type lightning-primitive-input-simple "[GEOGRAPHIC_DATA]"
type lightning-primitive-input-simple "3145"
type lightning-primitive-input-simple "VIC"
type lightning-select "Country_Choice.1101"
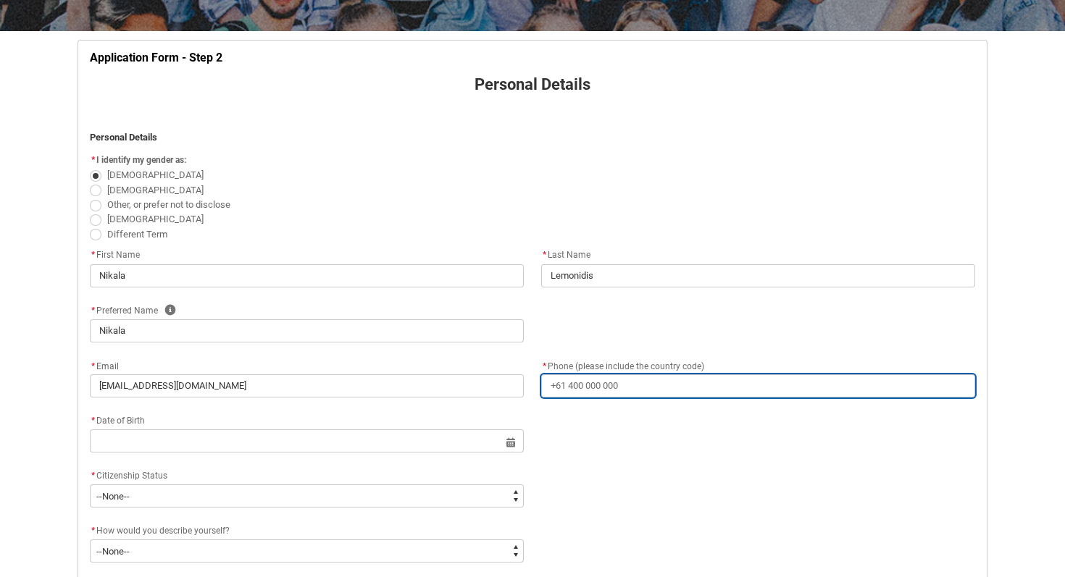
type input "[PHONE_NUMBER]"
type input "[STREET_ADDRESS]"
type input "[GEOGRAPHIC_DATA]"
type input "3145"
type input "VIC"
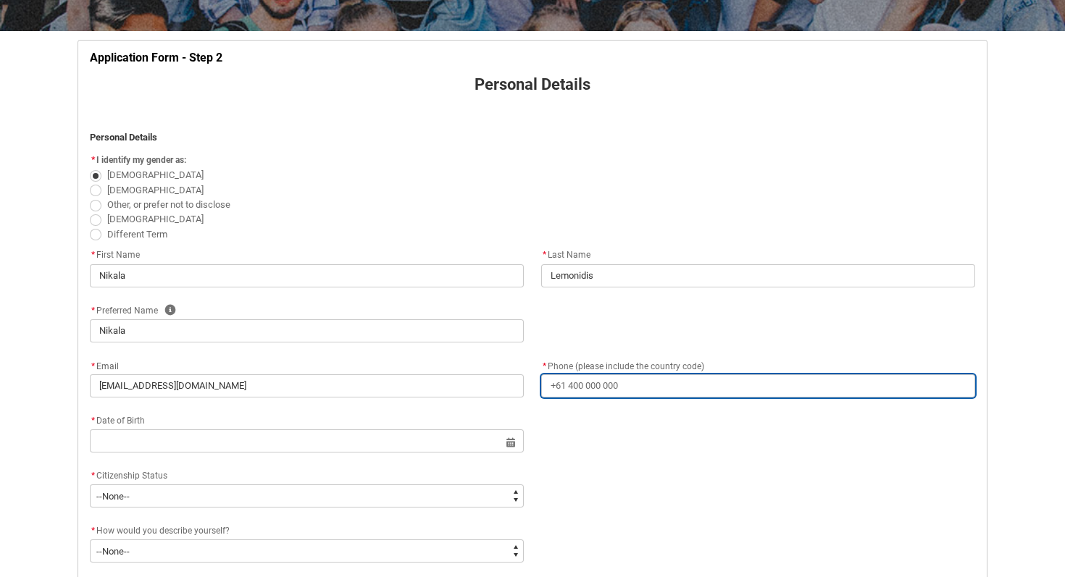
select select "Country_Choice.1101"
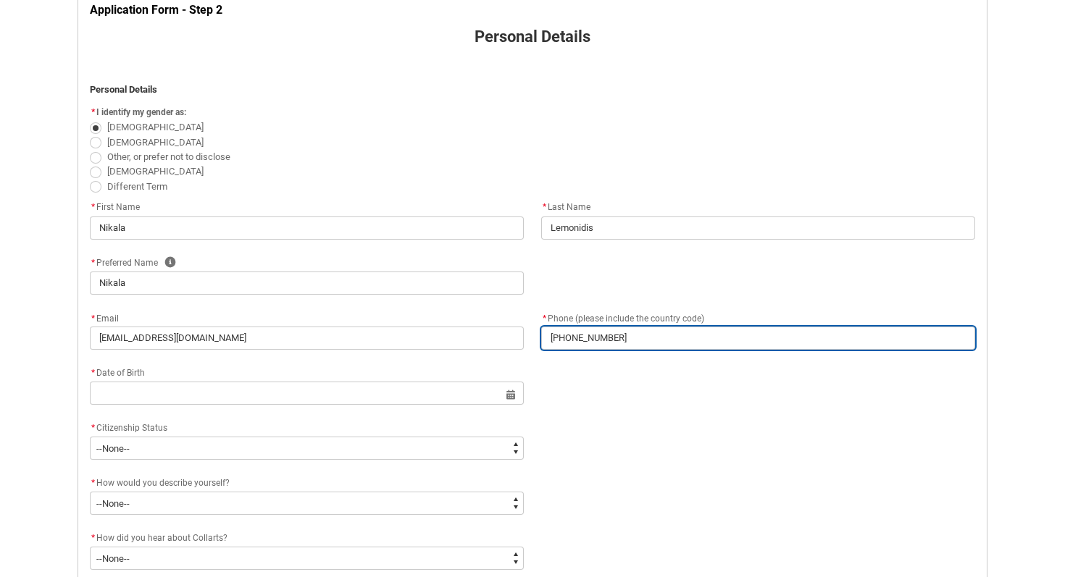
scroll to position [403, 0]
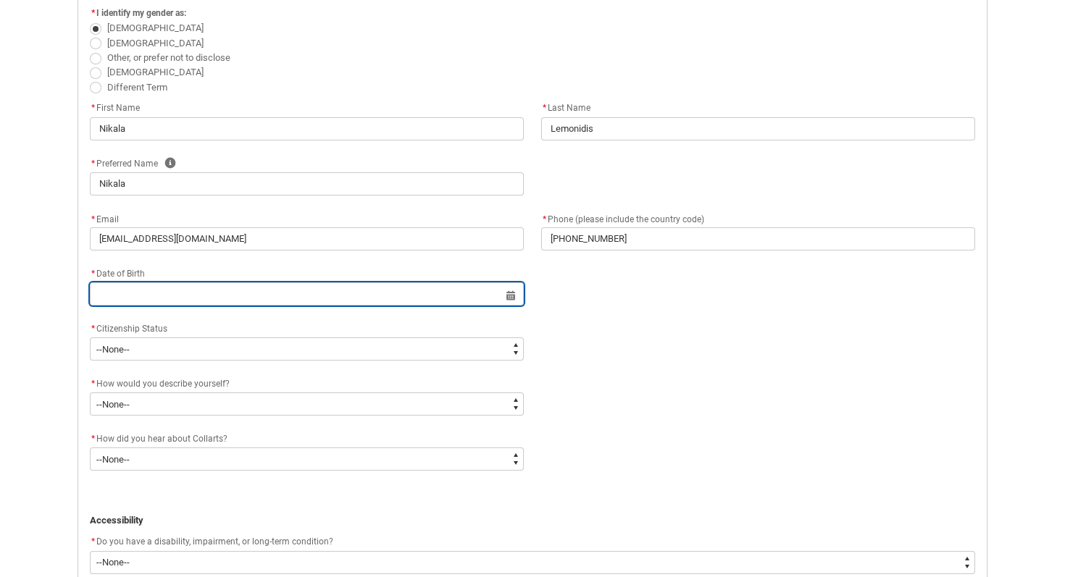
click at [234, 285] on input "text" at bounding box center [307, 294] width 434 height 23
select select "2025"
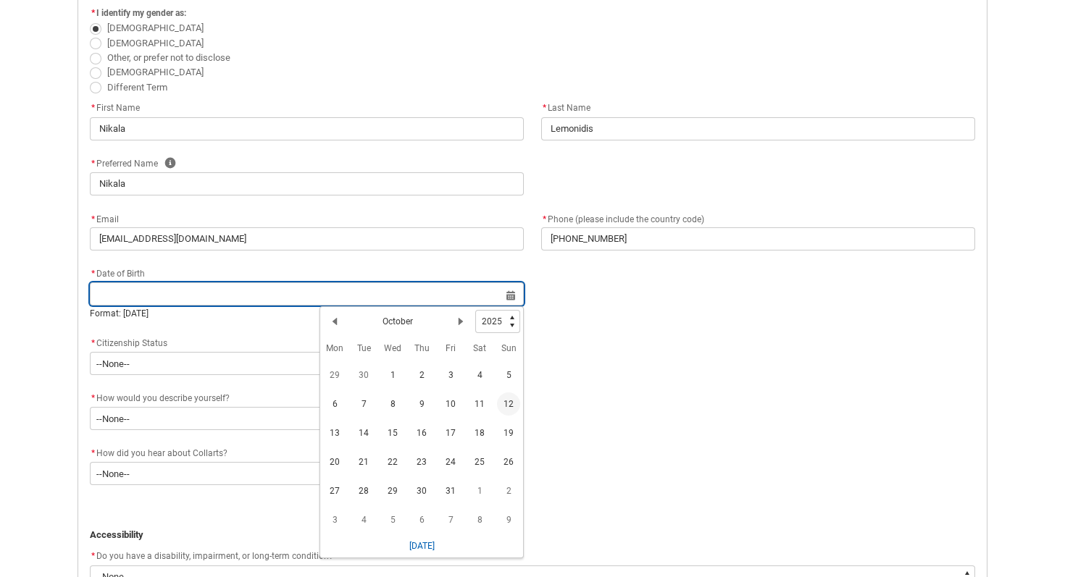
click at [234, 285] on input "text" at bounding box center [307, 294] width 434 height 23
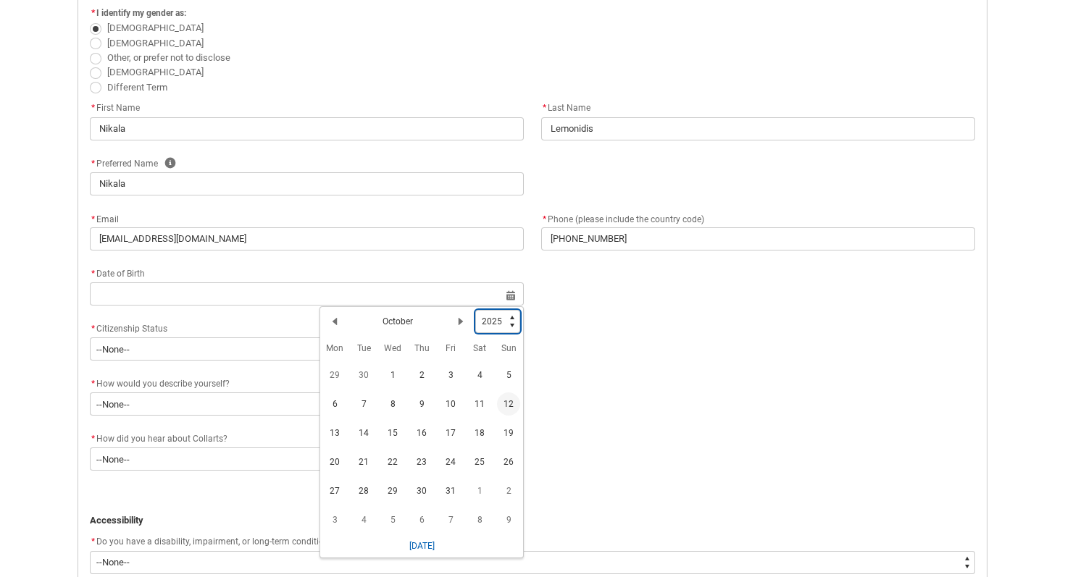
click at [495, 322] on select "1925 1926 1927 1928 1929 1930 1931 1932 1933 1934 1935 1936 1937 1938 1939 1940…" at bounding box center [497, 321] width 45 height 23
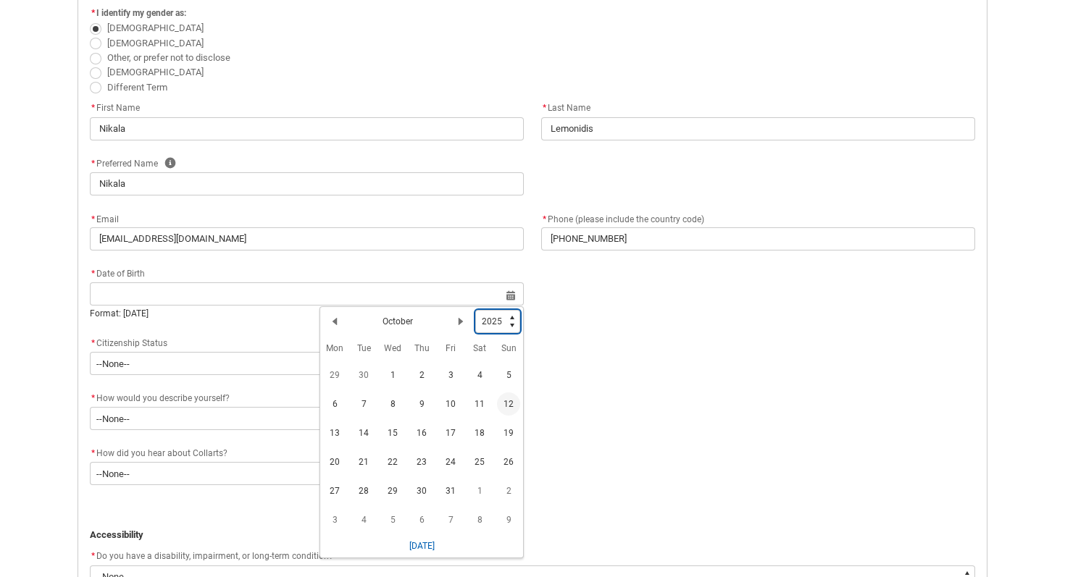
type lightning-select "2000"
click at [476, 310] on select "1925 1926 1927 1928 1929 1930 1931 1932 1933 1934 1935 1936 1937 1938 1939 1940…" at bounding box center [497, 321] width 45 height 23
select select "2000"
click at [465, 319] on lightning-primitive-icon "Date picker: October" at bounding box center [461, 319] width 10 height 10
click at [465, 319] on lightning-primitive-icon "Date picker: November" at bounding box center [461, 319] width 10 height 10
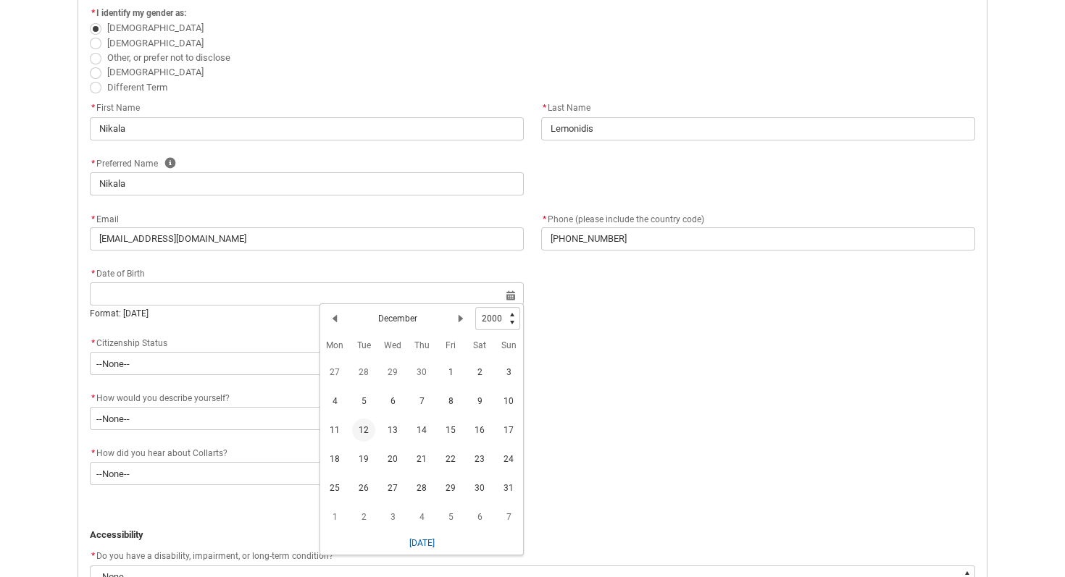
click at [367, 426] on span "12" at bounding box center [363, 430] width 23 height 23
type lightning-datepicker "[DATE]"
type lightning-input "[DATE]"
type input "[DATE]"
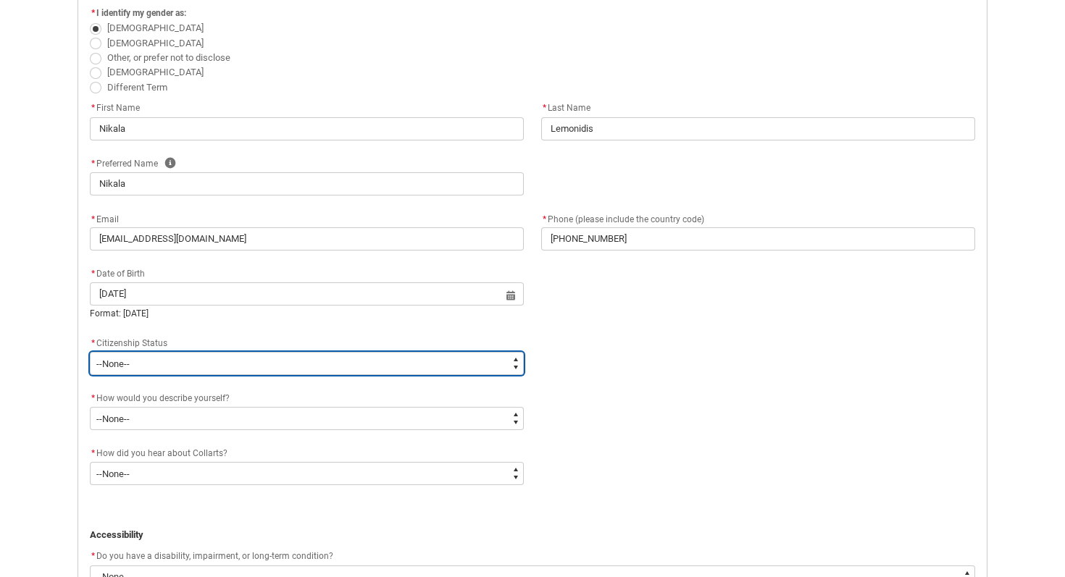
click at [314, 362] on select "--None-- [DEMOGRAPHIC_DATA] Humanitarian Visa [DEMOGRAPHIC_DATA] citizen Other …" at bounding box center [307, 363] width 434 height 23
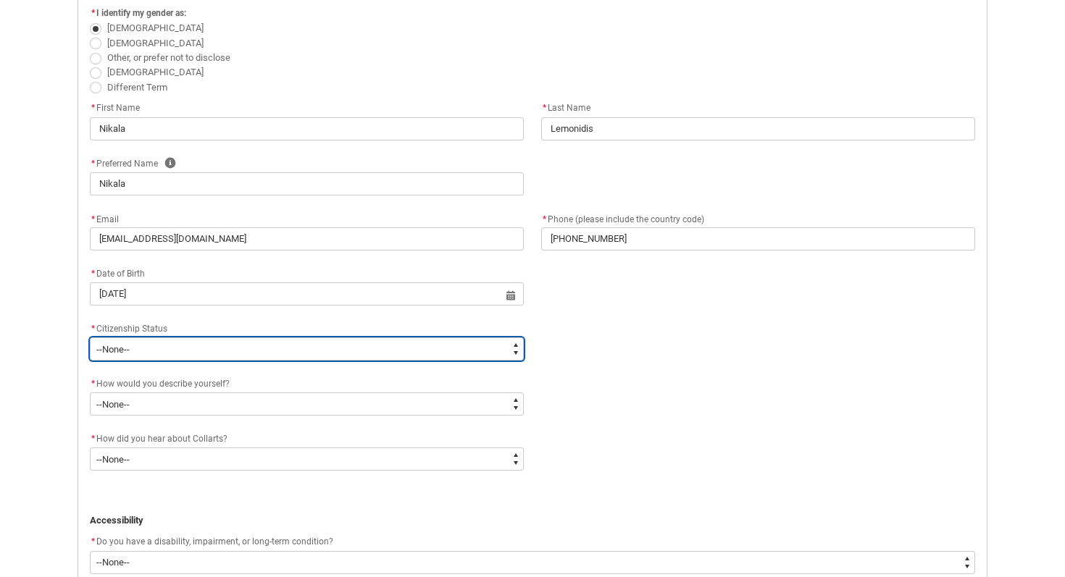
type lightning-select "Citizenship.1"
click at [90, 338] on select "--None-- [DEMOGRAPHIC_DATA] Humanitarian Visa [DEMOGRAPHIC_DATA] citizen Other …" at bounding box center [307, 349] width 434 height 23
select select "Citizenship.1"
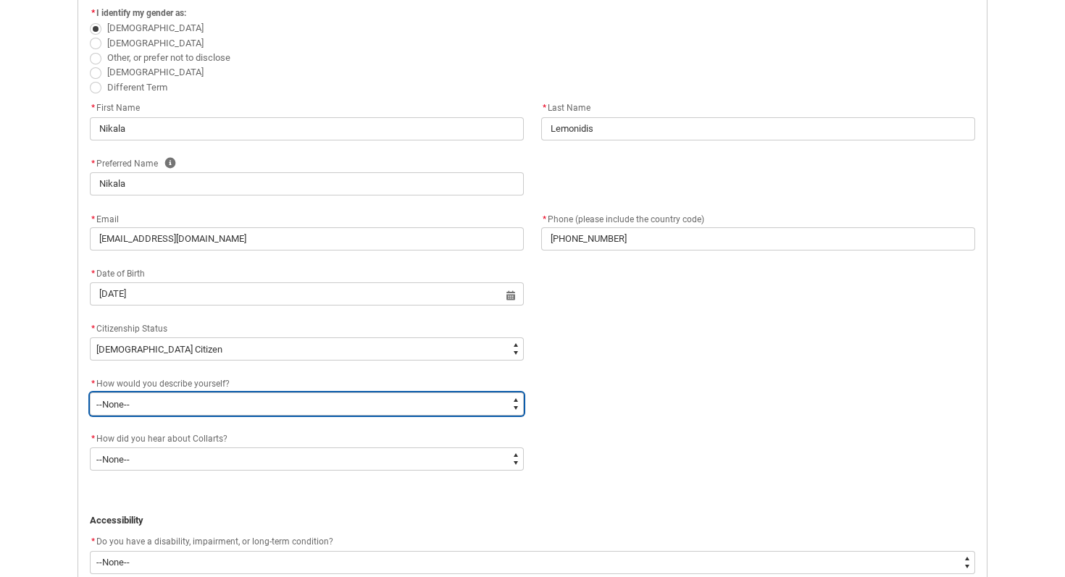
click at [314, 396] on select "--None-- I'm currently in Year 12 and planning what I'll do after school I've c…" at bounding box center [307, 404] width 434 height 23
type lightning-select "HSLC_Domestic_b"
click at [90, 393] on select "--None-- I'm currently in Year 12 and planning what I'll do after school I've c…" at bounding box center [307, 404] width 434 height 23
select select "HSLC_Domestic_b"
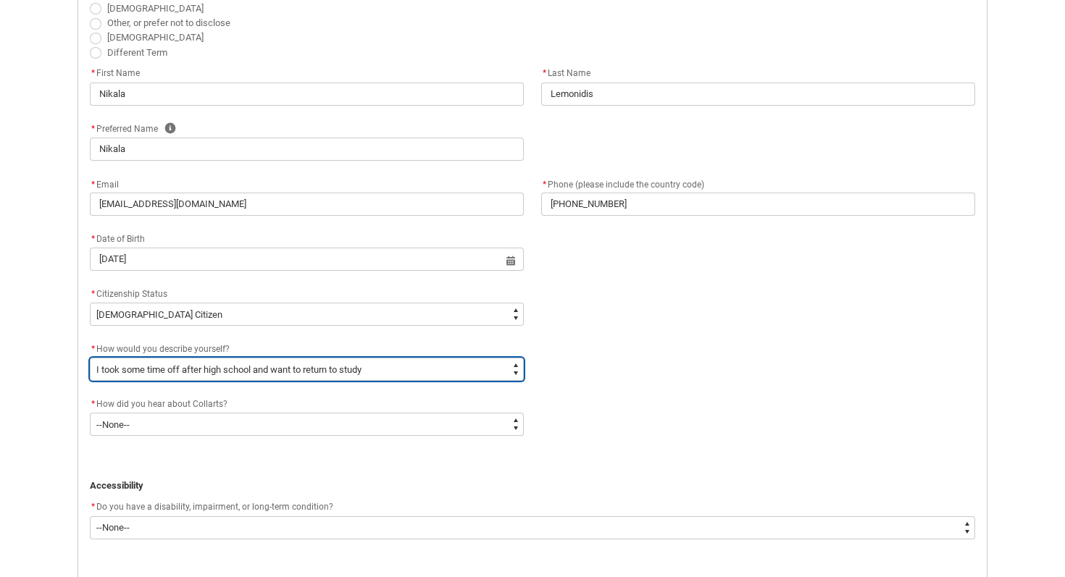
scroll to position [451, 0]
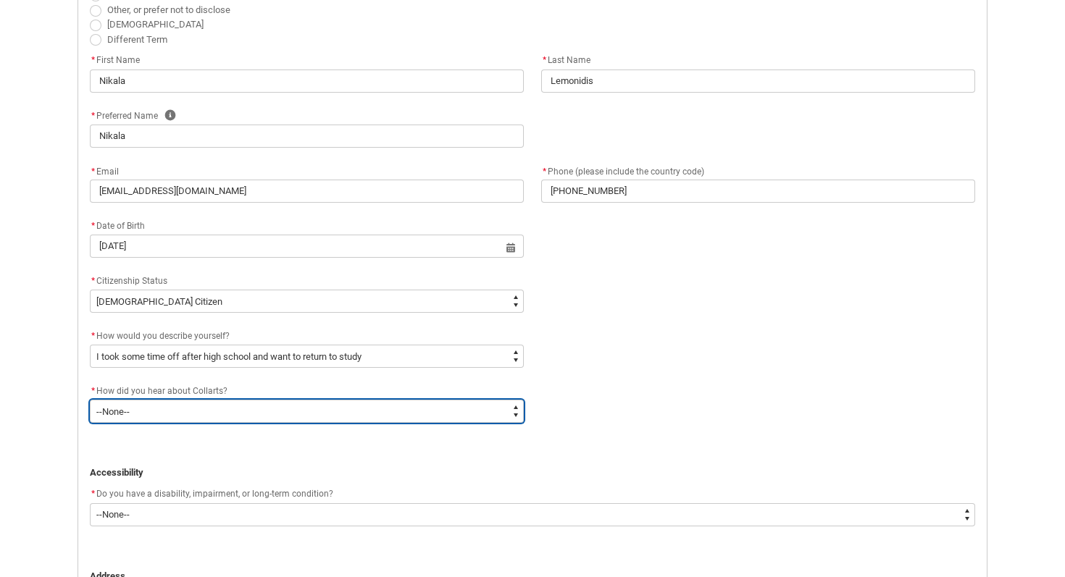
click at [301, 417] on select "--None-- Advertising - Facebook Advertising - Google Advertising - Instagram Ad…" at bounding box center [307, 411] width 434 height 23
type lightning-select "Heard_About_Collarts_Picklist.Other"
click at [90, 400] on select "--None-- Advertising - Facebook Advertising - Google Advertising - Instagram Ad…" at bounding box center [307, 411] width 434 height 23
select select "Heard_About_Collarts_Picklist.Other"
click at [274, 414] on select "--None-- Advertising - Facebook Advertising - Google Advertising - Instagram Ad…" at bounding box center [307, 411] width 434 height 23
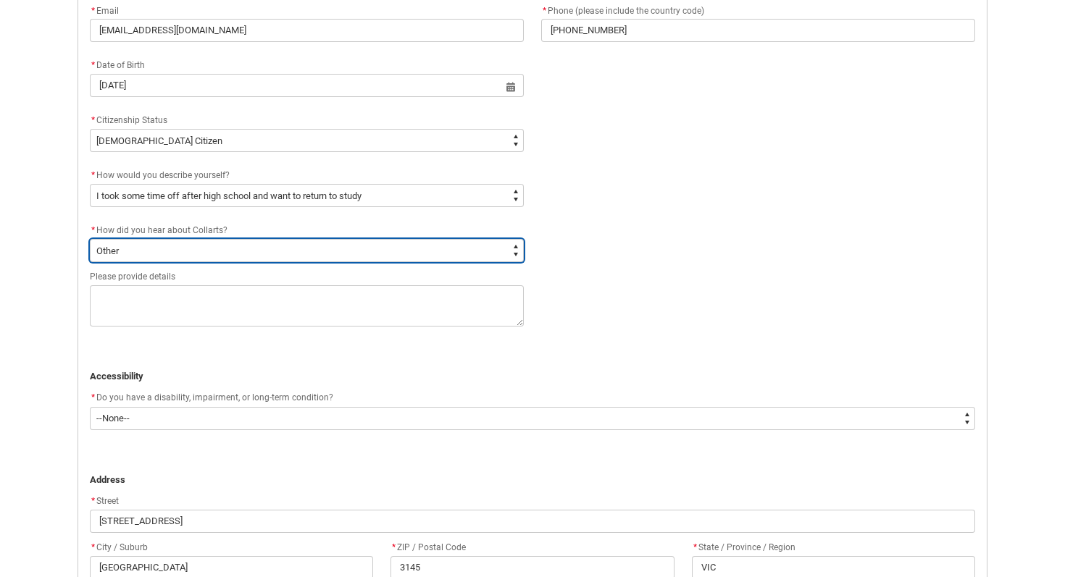
scroll to position [614, 0]
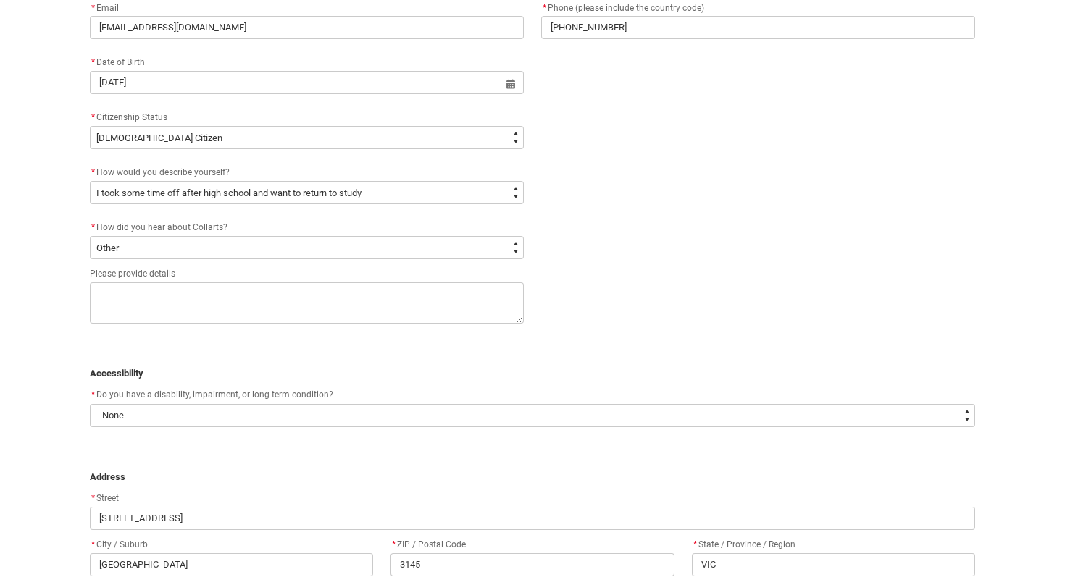
click at [180, 397] on span "Do you have a disability, impairment, or long-term condition?" at bounding box center [214, 395] width 237 height 10
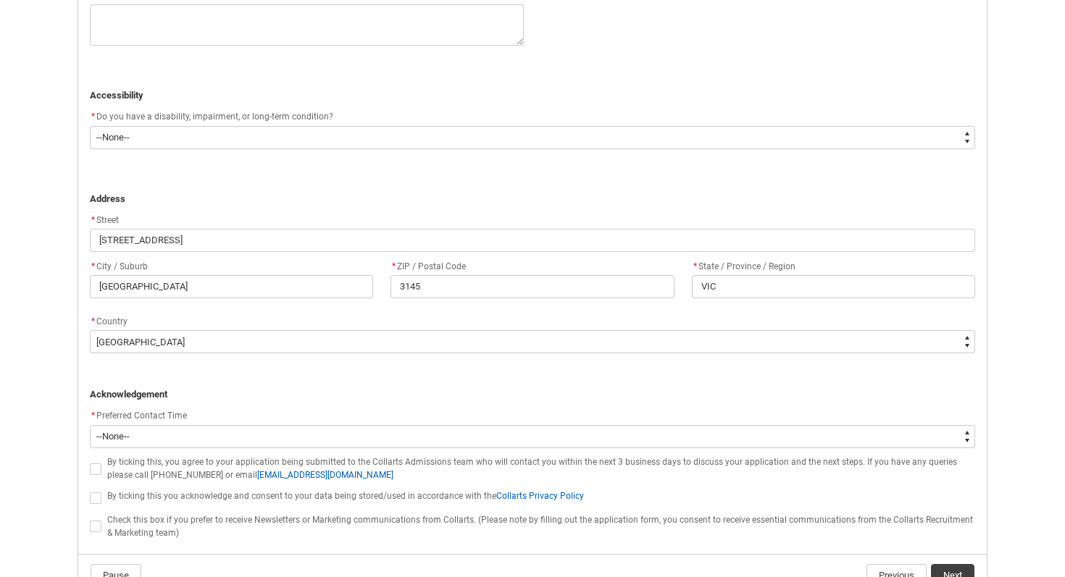
scroll to position [922, 0]
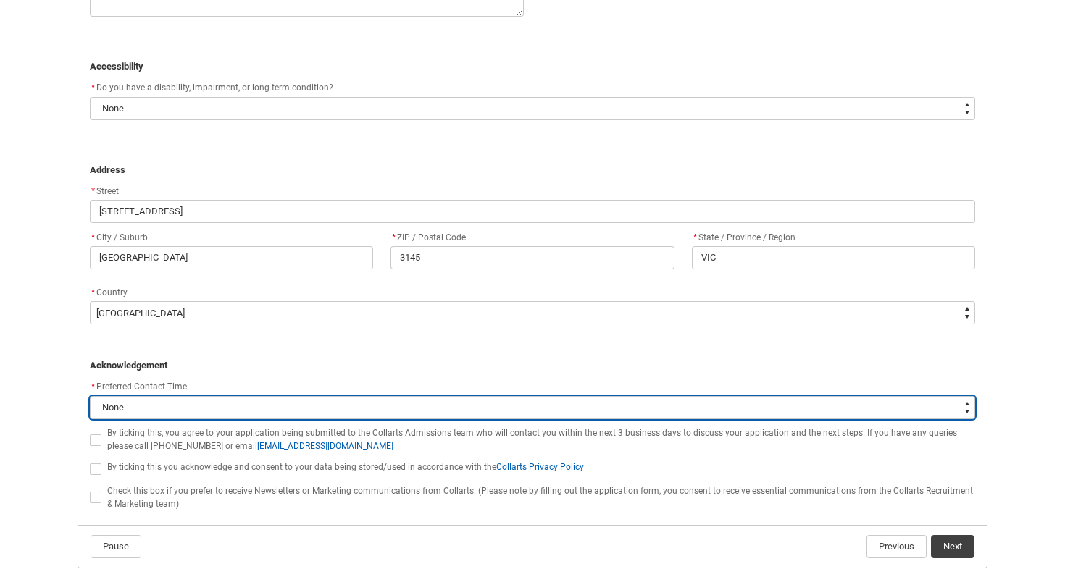
click at [170, 404] on select "--None-- Morning (9:00AM-12:00PM) Afternoon (12:00PM-5:00PM)" at bounding box center [532, 407] width 885 height 23
click at [179, 411] on select "--None-- Morning (9:00AM-12:00PM) Afternoon (12:00PM-5:00PM)" at bounding box center [532, 407] width 885 height 23
type lightning-select "P_Contact_Time_Morning"
click at [90, 396] on select "--None-- Morning (9:00AM-12:00PM) Afternoon (12:00PM-5:00PM)" at bounding box center [532, 407] width 885 height 23
select select "P_Contact_Time_Morning"
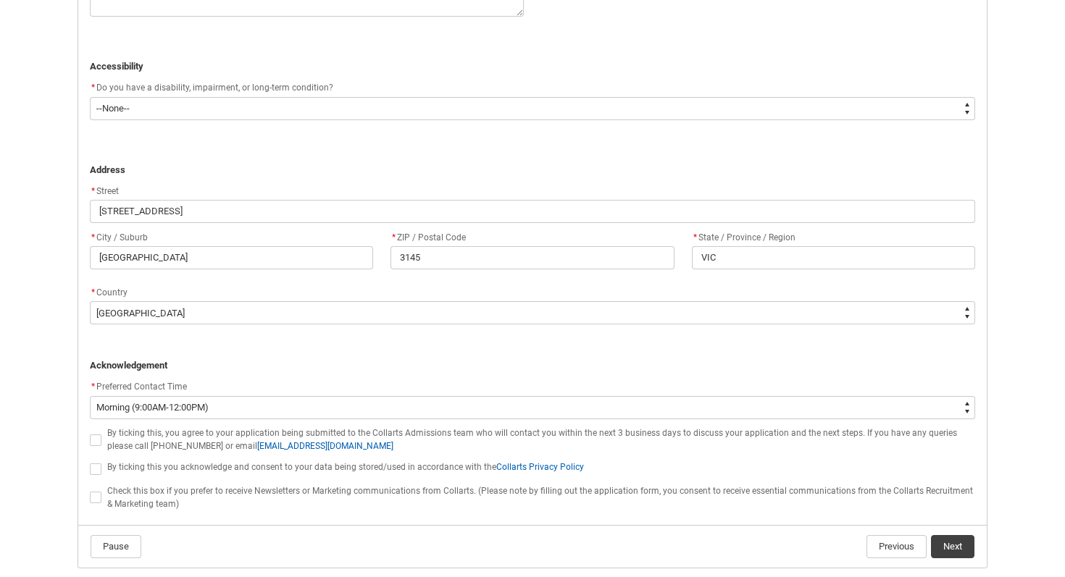
click at [97, 440] on span at bounding box center [96, 441] width 12 height 12
click at [90, 433] on input "By ticking this, you agree to your application being submitted to the Collarts …" at bounding box center [89, 432] width 1 height 1
click at [92, 466] on span at bounding box center [96, 470] width 12 height 12
click at [90, 461] on input "By ticking this you acknowledge and consent to your data being stored/used in a…" at bounding box center [89, 461] width 1 height 1
click at [91, 500] on span at bounding box center [96, 498] width 12 height 12
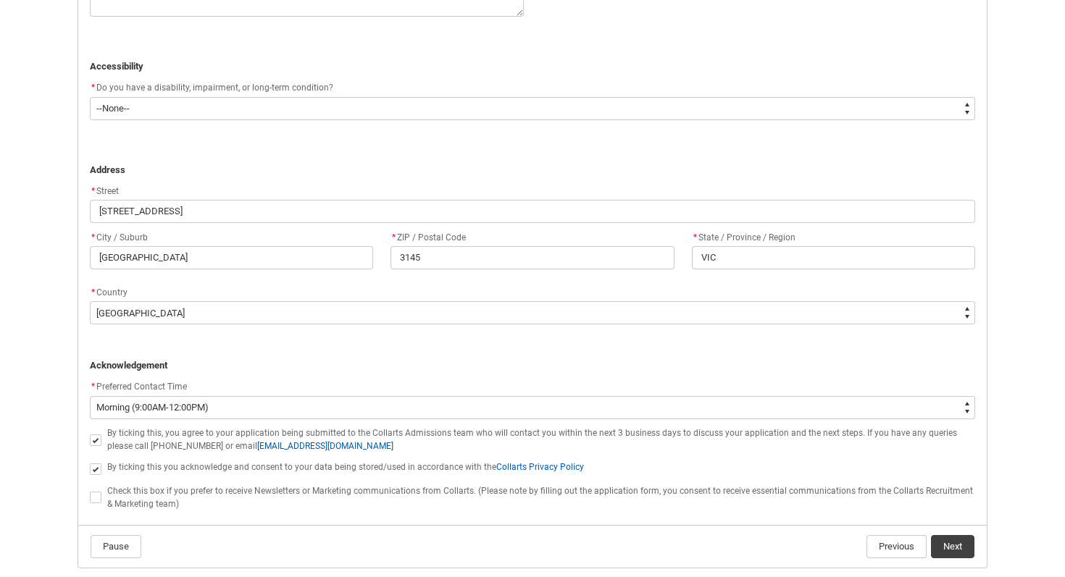
click at [90, 490] on input "Check this box if you prefer to receive Newsletters or Marketing communications…" at bounding box center [89, 490] width 1 height 1
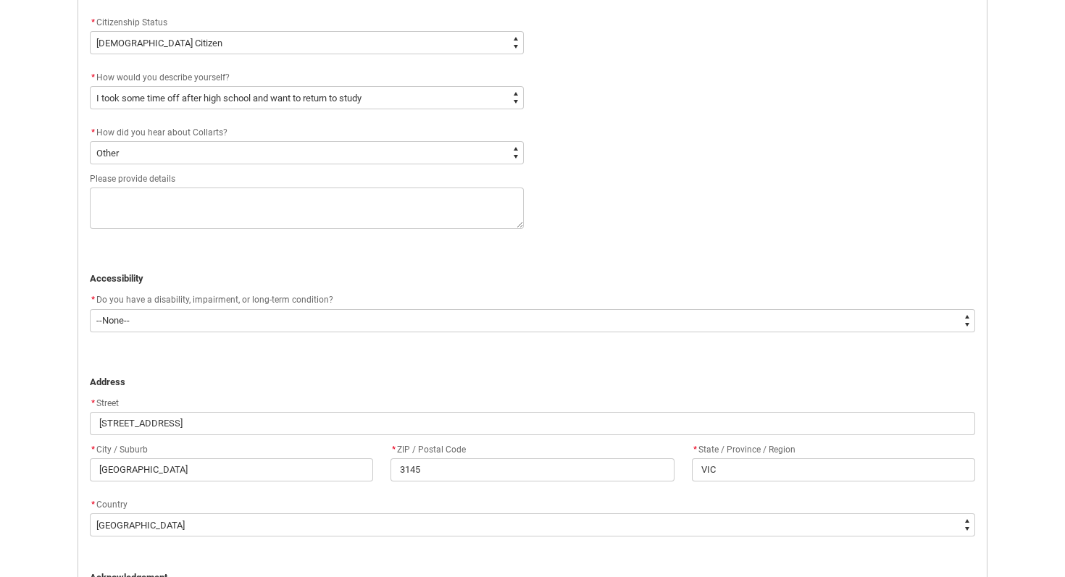
scroll to position [683, 0]
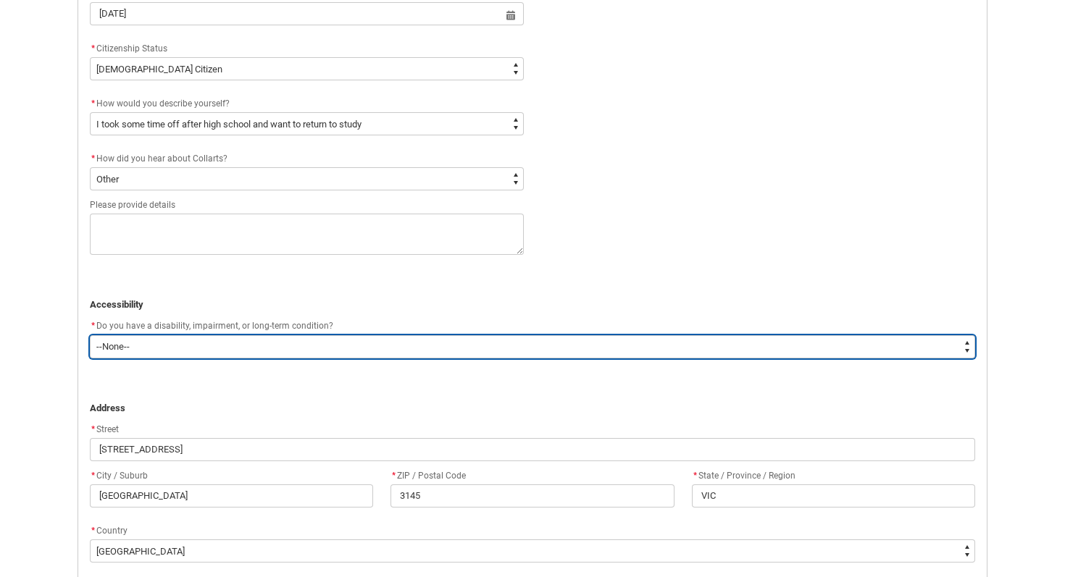
click at [420, 357] on select "--None-- Yes No" at bounding box center [532, 346] width 885 height 23
click at [90, 335] on select "--None-- Yes No" at bounding box center [532, 346] width 885 height 23
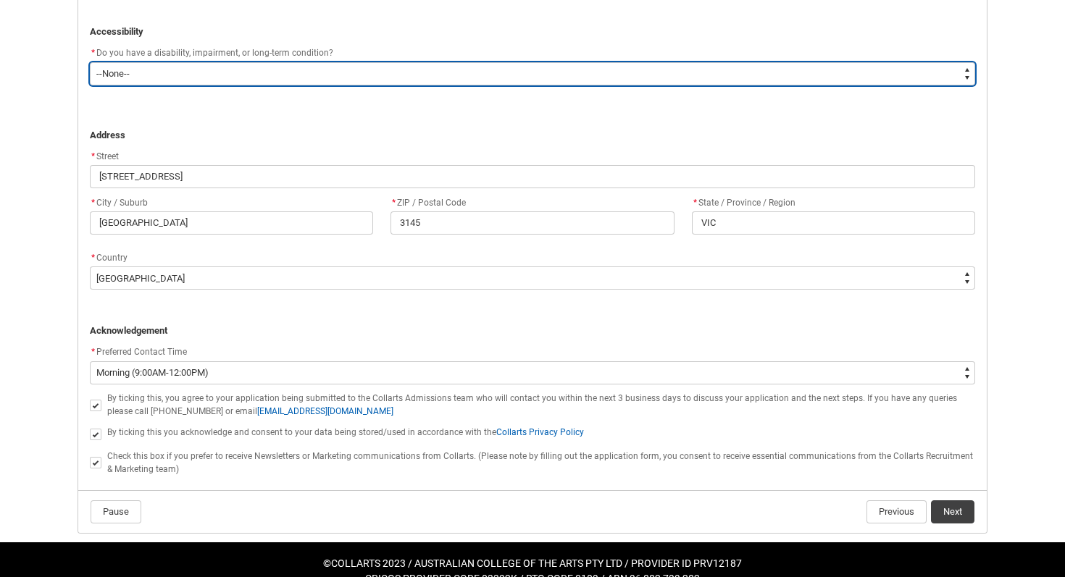
scroll to position [980, 0]
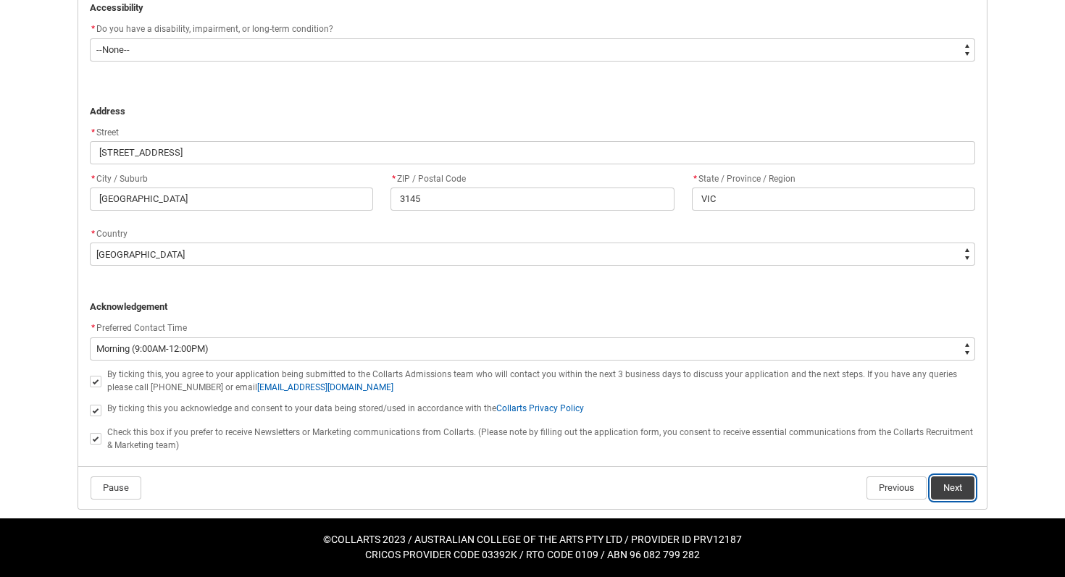
click at [763, 488] on button "Next" at bounding box center [952, 488] width 43 height 23
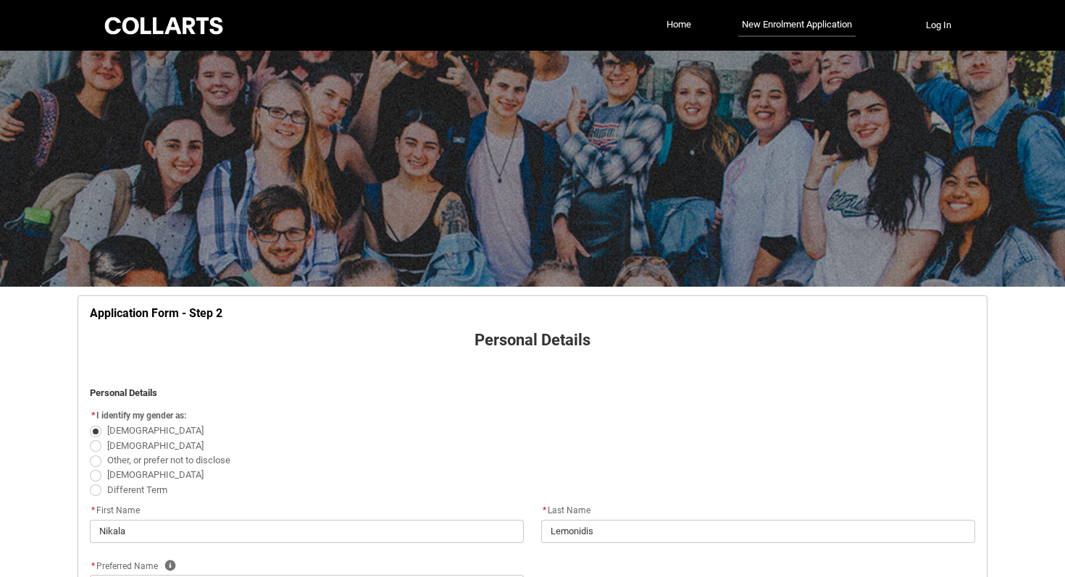
scroll to position [741, 0]
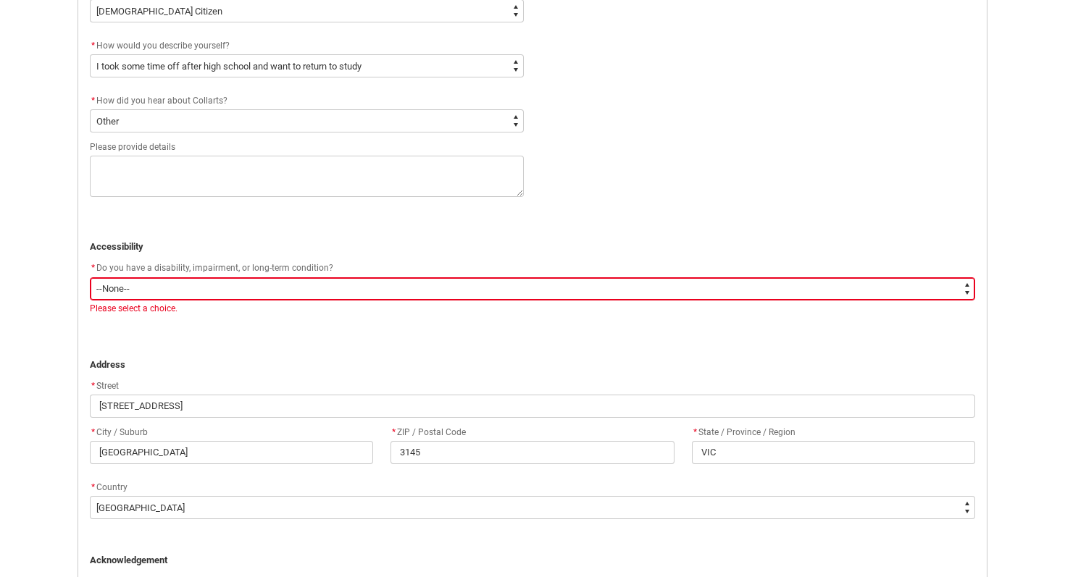
click at [264, 296] on select "--None-- Yes No" at bounding box center [532, 288] width 885 height 23
click at [90, 277] on select "--None-- Yes No" at bounding box center [532, 288] width 885 height 23
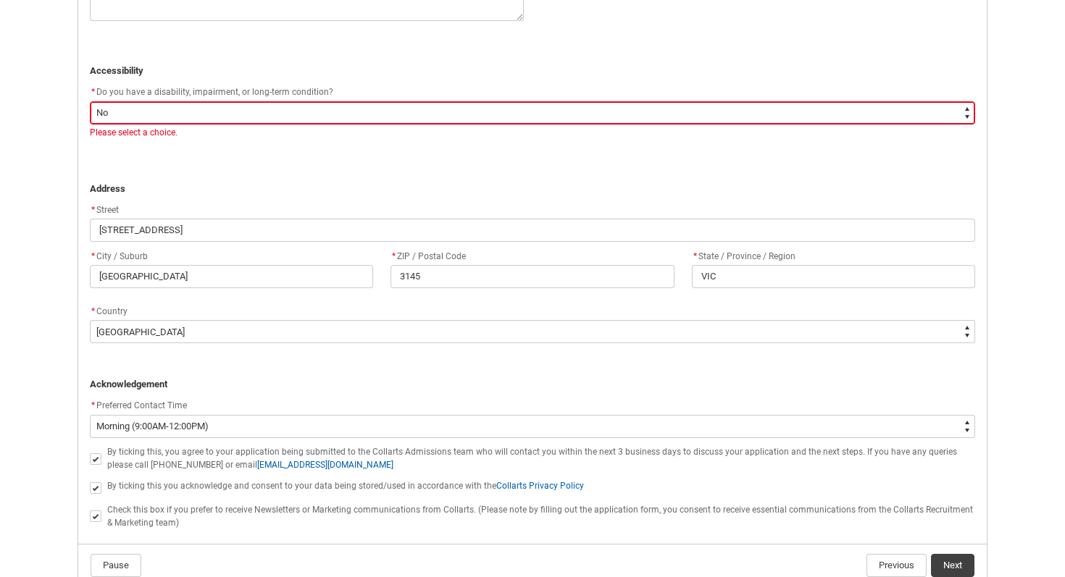
scroll to position [995, 0]
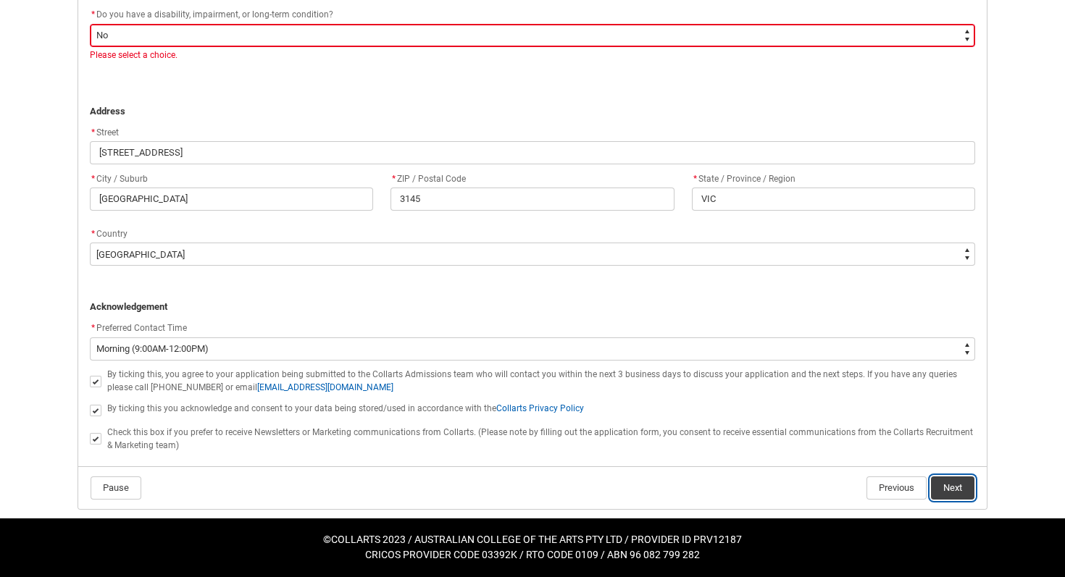
click at [763, 490] on button "Next" at bounding box center [952, 488] width 43 height 23
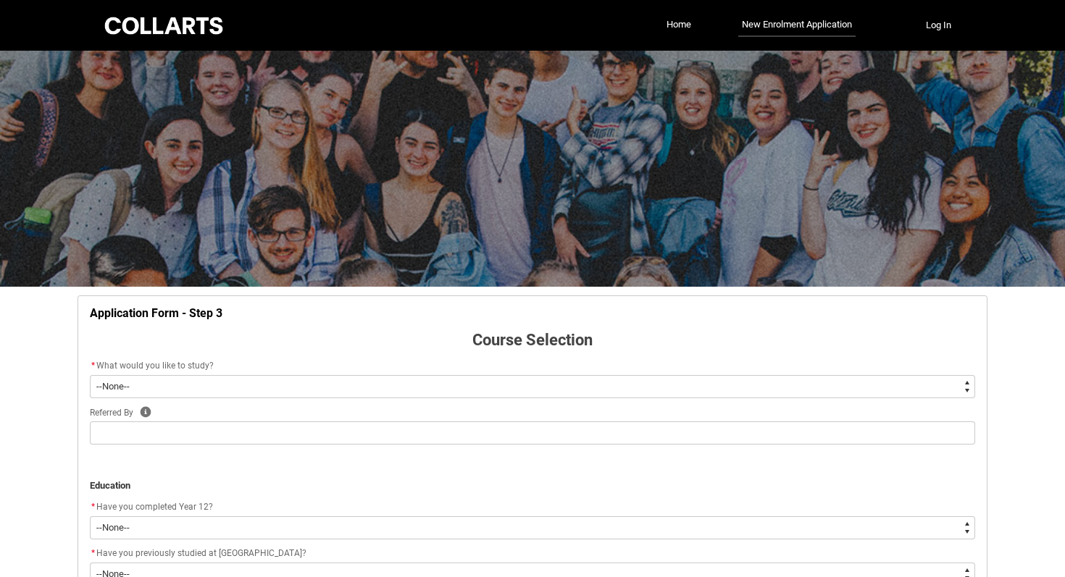
scroll to position [151, 0]
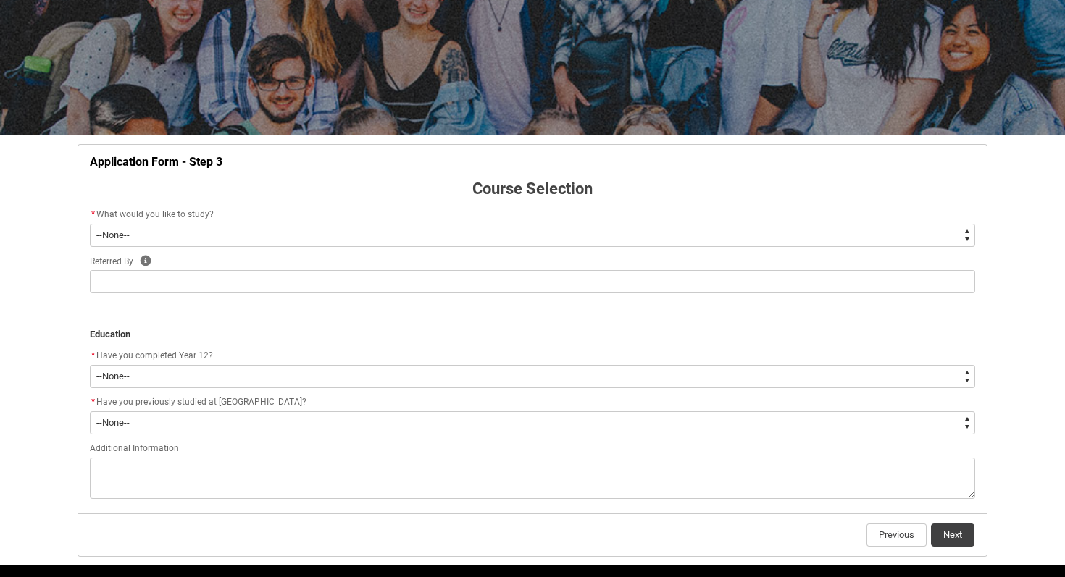
click at [396, 239] on select "--None-- Diploma Bachelor Post Graduate" at bounding box center [532, 235] width 885 height 23
click at [90, 224] on select "--None-- Diploma Bachelor Post Graduate" at bounding box center [532, 235] width 885 height 23
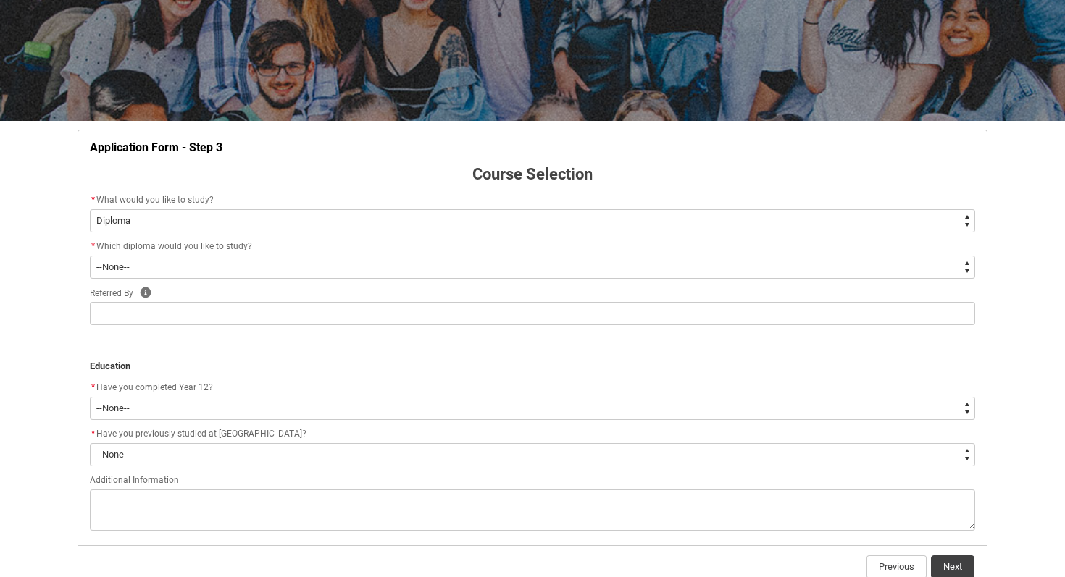
scroll to position [170, 0]
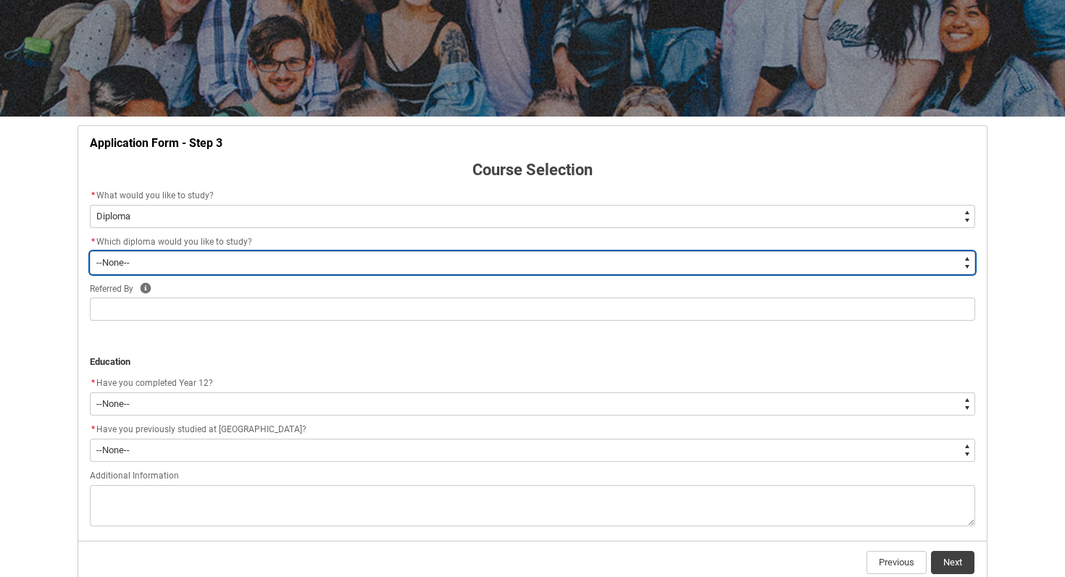
click at [358, 255] on select "--None-- Diploma of 2D Animation Diploma of Applied Business (Entertainment Man…" at bounding box center [532, 262] width 885 height 23
click at [90, 251] on select "--None-- Diploma of 2D Animation Diploma of Applied Business (Entertainment Man…" at bounding box center [532, 262] width 885 height 23
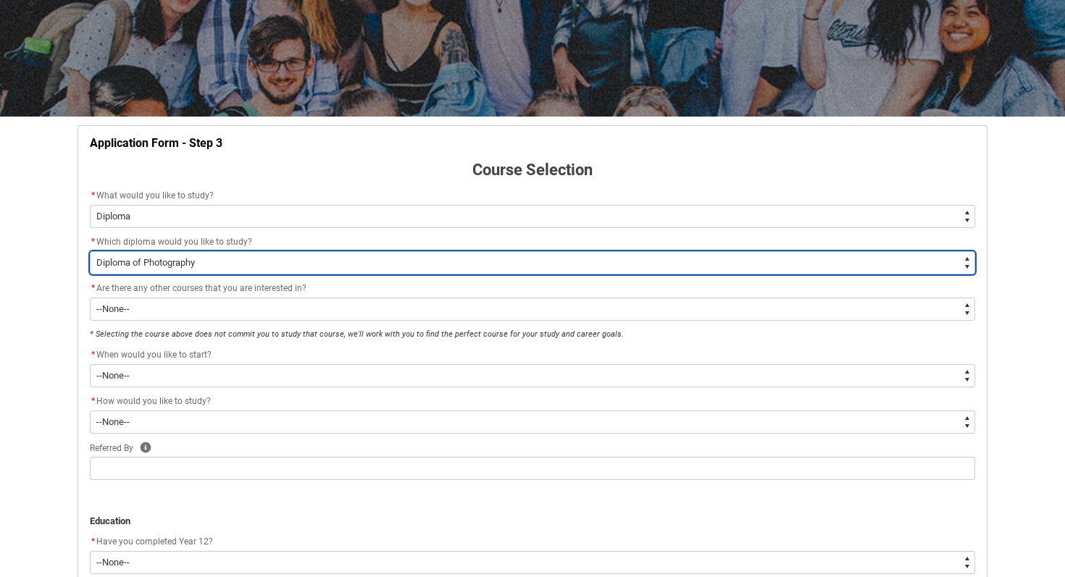
scroll to position [194, 0]
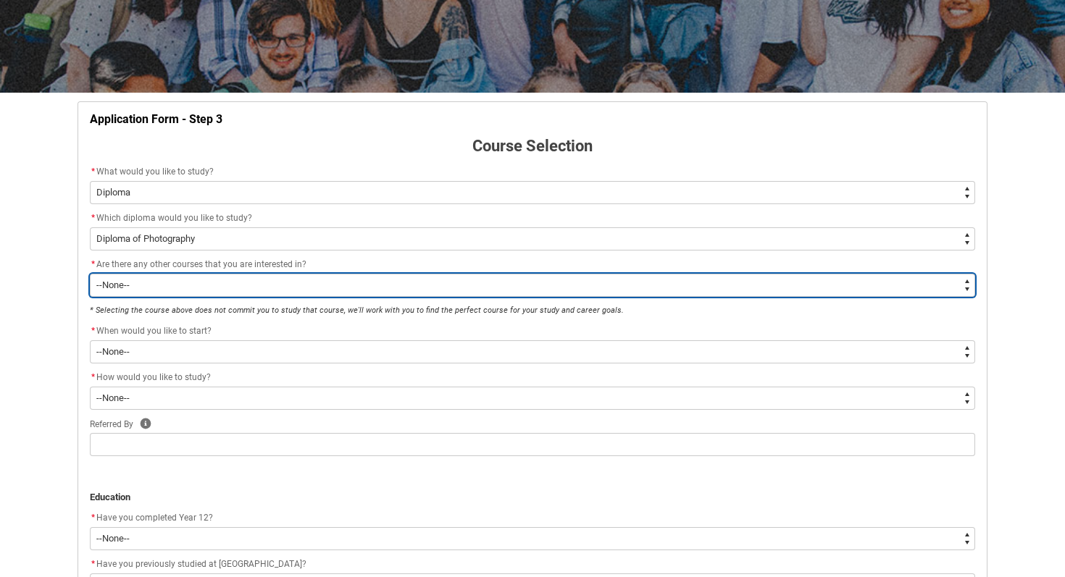
click at [276, 288] on select "--None-- Yes No" at bounding box center [532, 285] width 885 height 23
click at [90, 274] on select "--None-- Yes No" at bounding box center [532, 285] width 885 height 23
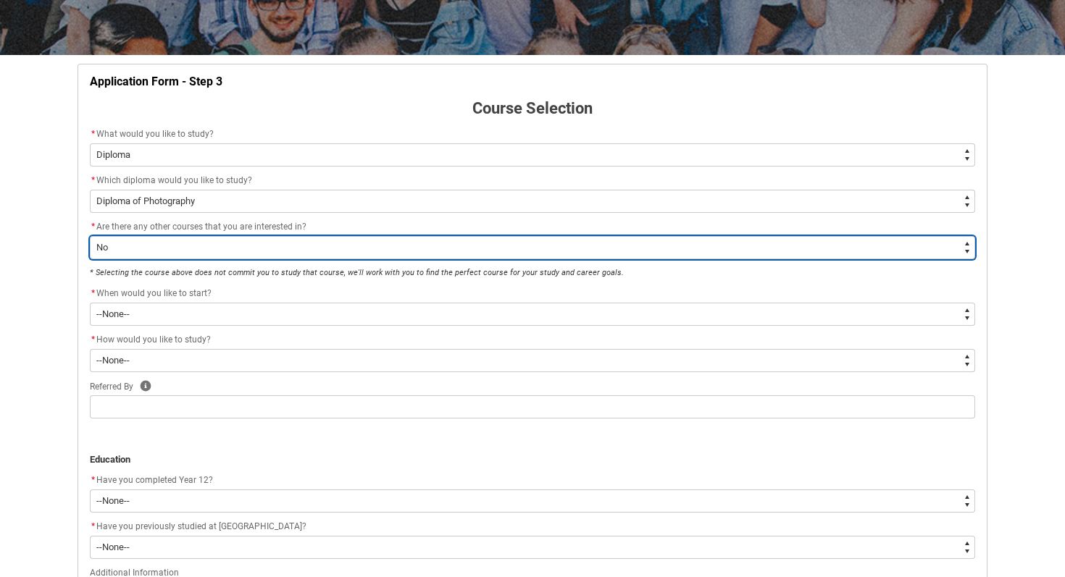
scroll to position [238, 0]
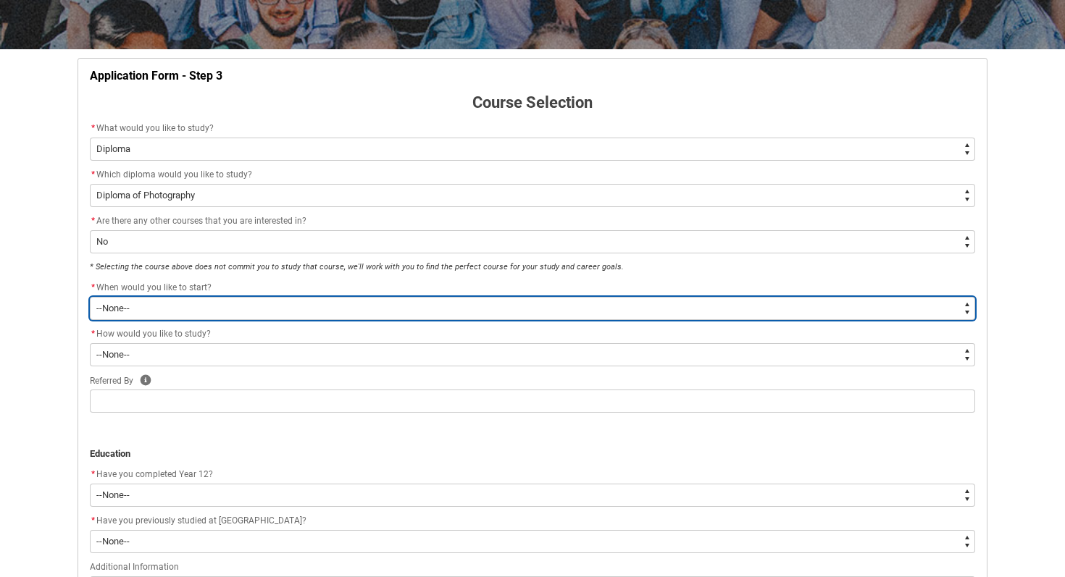
click at [259, 309] on select "--None-- Trimester 1 2026, starting [DATE]" at bounding box center [532, 308] width 885 height 23
click at [90, 297] on select "--None-- Trimester 1 2026, starting [DATE]" at bounding box center [532, 308] width 885 height 23
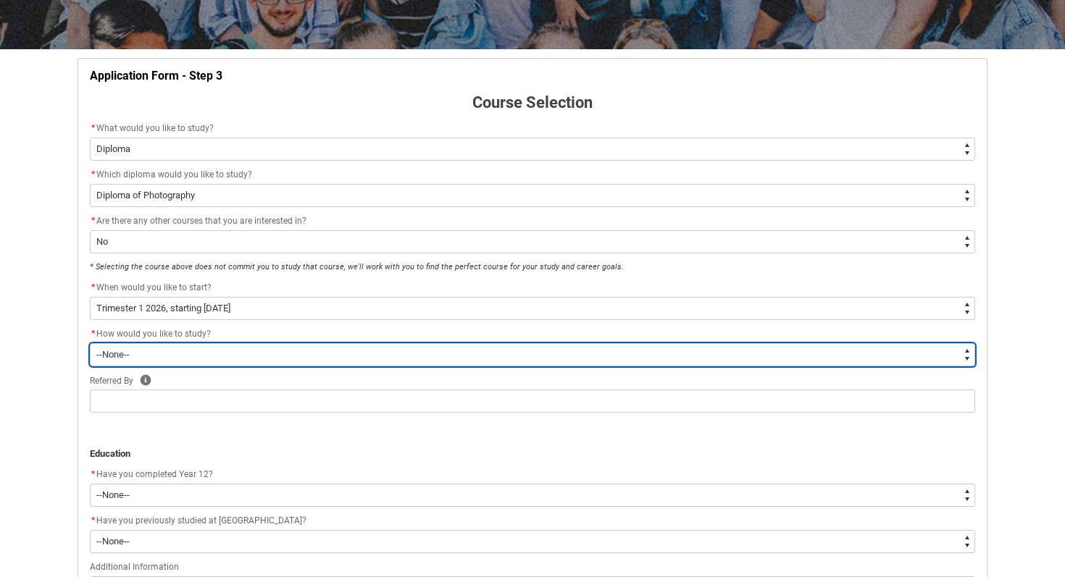
click at [248, 346] on select "--None-- On-campus Online" at bounding box center [532, 354] width 885 height 23
click at [90, 343] on select "--None-- On-campus Online" at bounding box center [532, 354] width 885 height 23
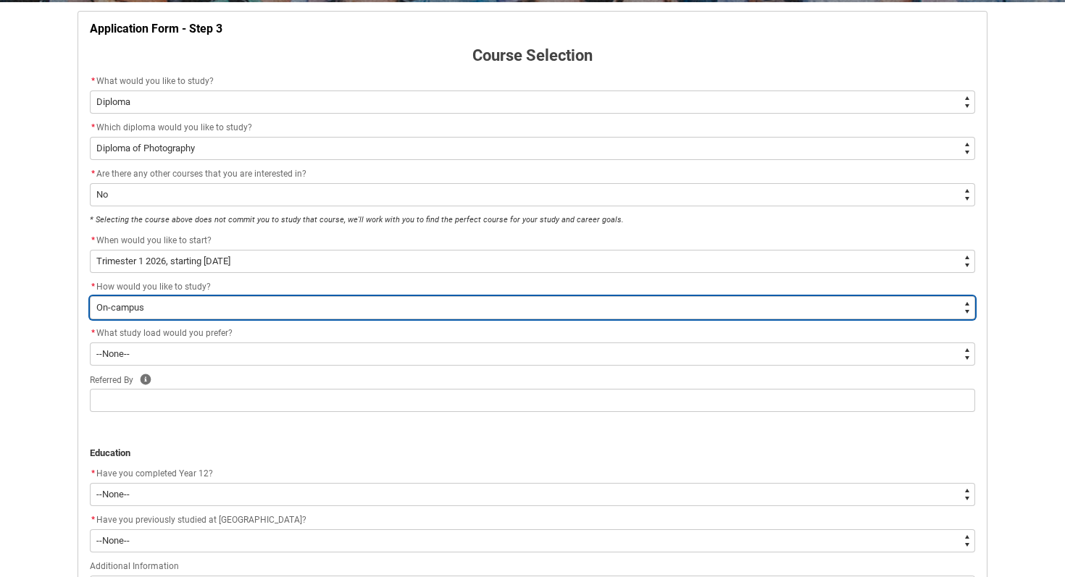
scroll to position [306, 0]
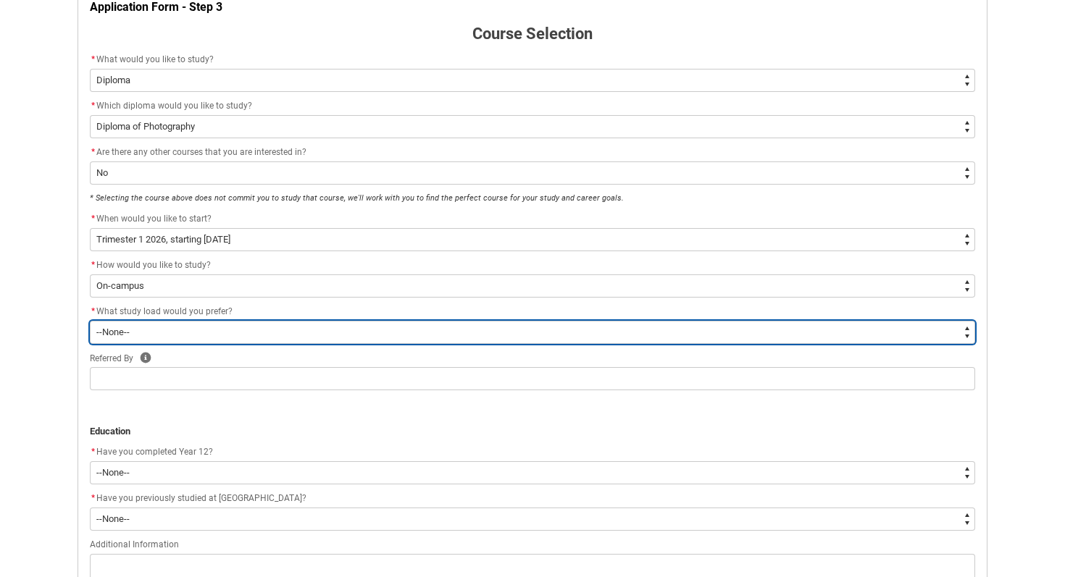
click at [227, 337] on select "--None-- Full-time Part-time" at bounding box center [532, 332] width 885 height 23
click at [90, 321] on select "--None-- Full-time Part-time" at bounding box center [532, 332] width 885 height 23
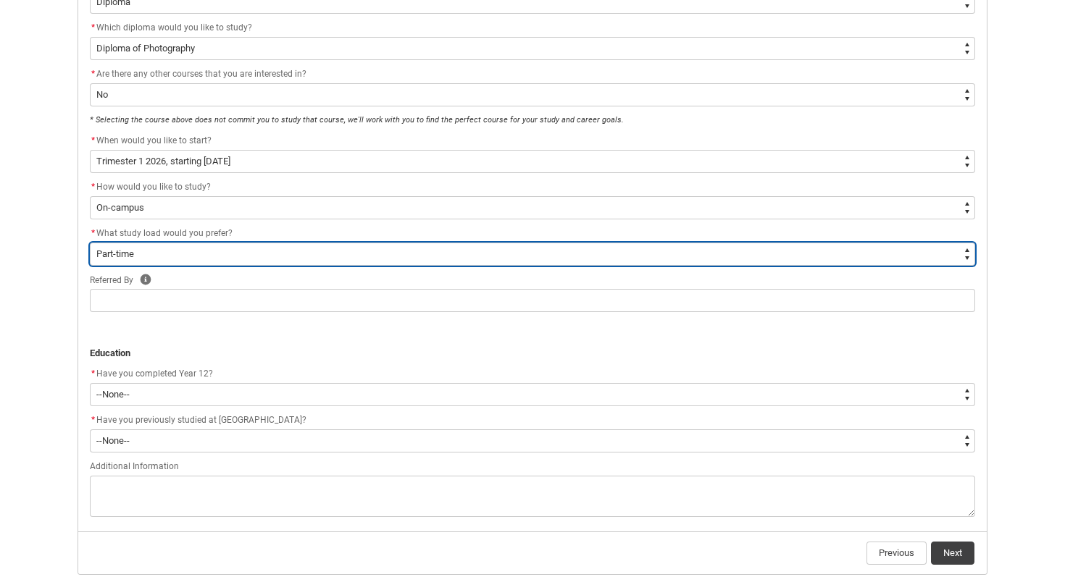
scroll to position [398, 0]
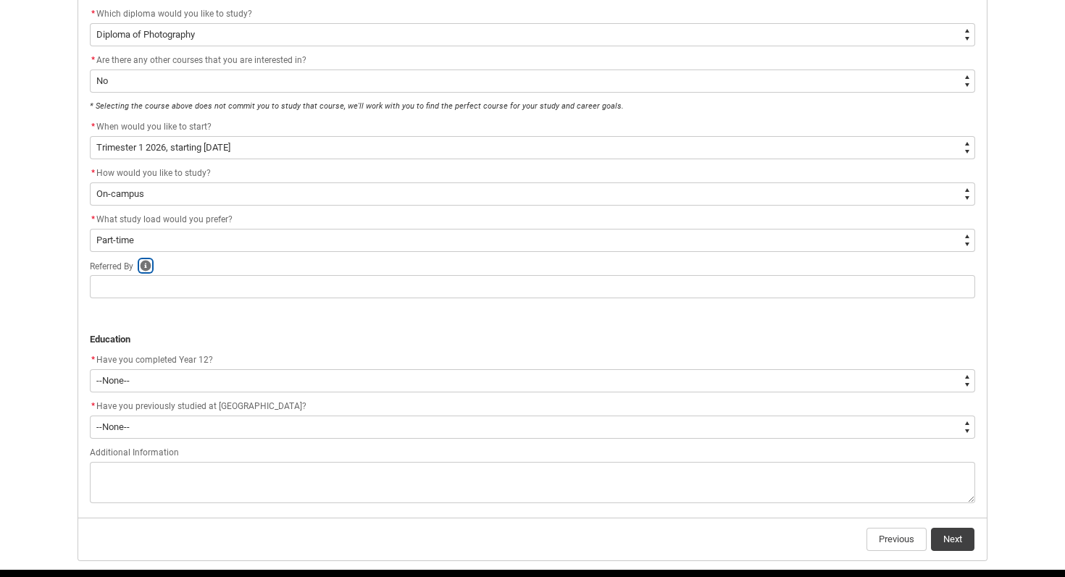
click at [146, 266] on icon "button" at bounding box center [146, 266] width 12 height 12
click at [247, 298] on icon at bounding box center [240, 298] width 17 height 17
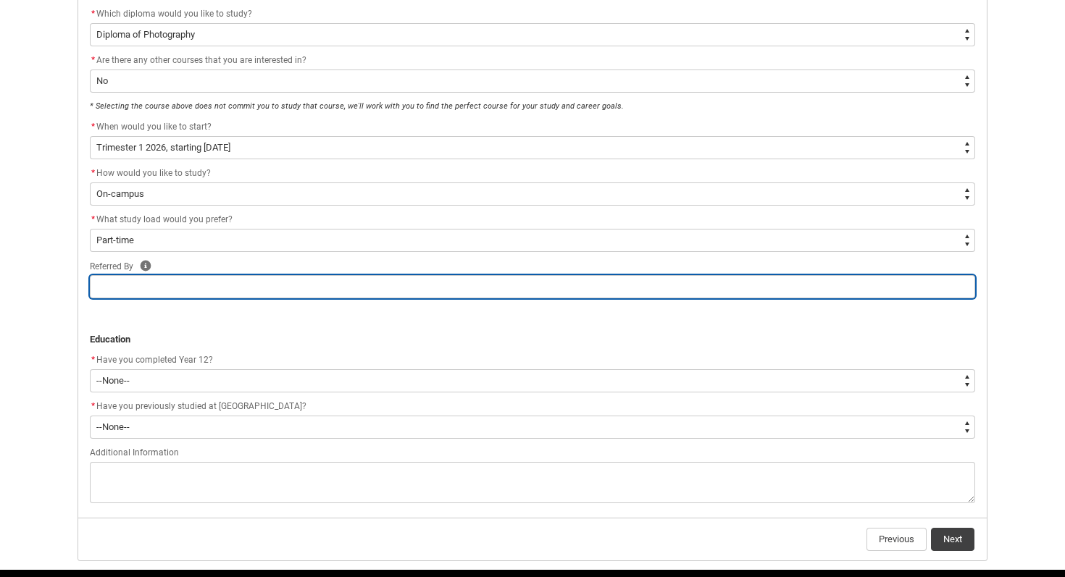
click at [213, 294] on input "text" at bounding box center [532, 286] width 885 height 23
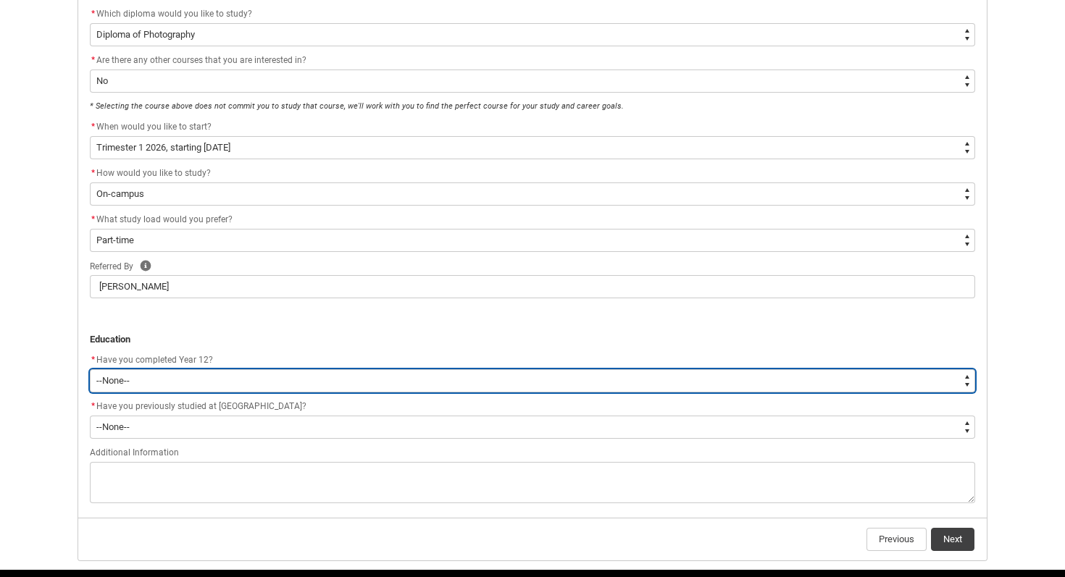
click at [180, 378] on select "--None-- Yes No Other" at bounding box center [532, 380] width 885 height 23
click at [90, 369] on select "--None-- Yes No Other" at bounding box center [532, 380] width 885 height 23
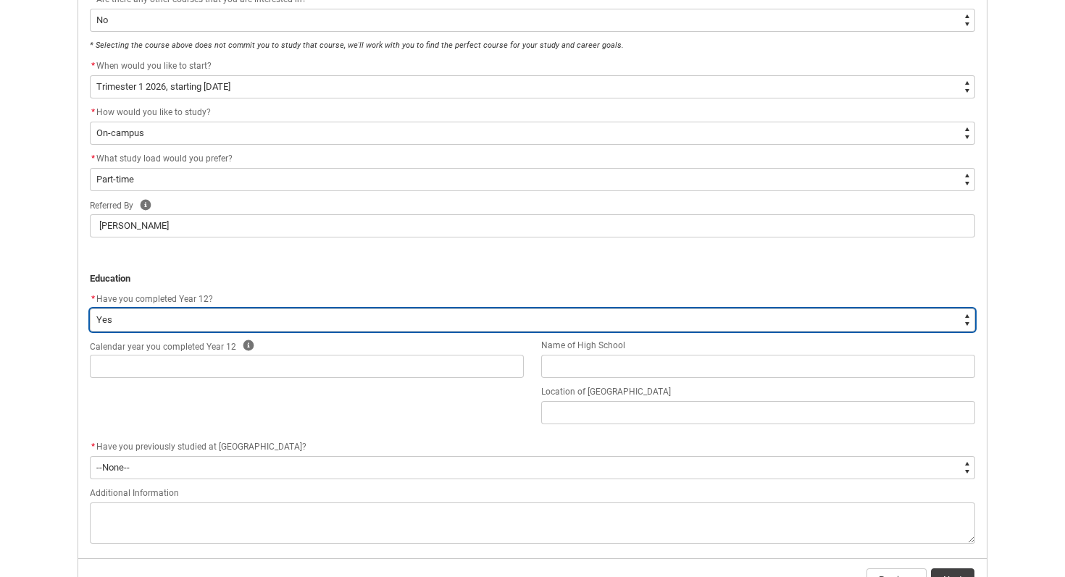
scroll to position [468, 0]
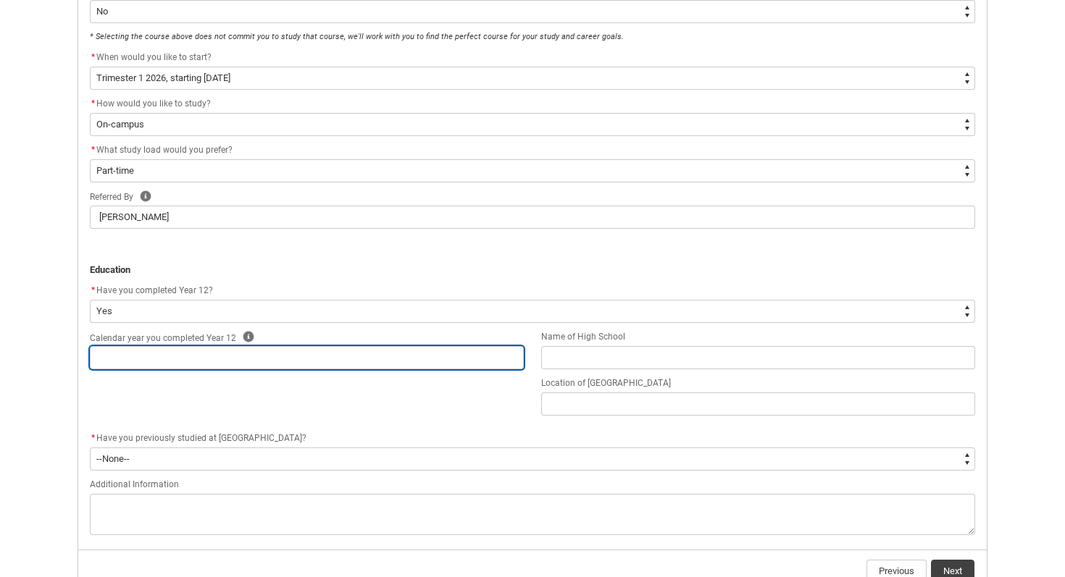
click at [172, 361] on input "text" at bounding box center [307, 357] width 434 height 23
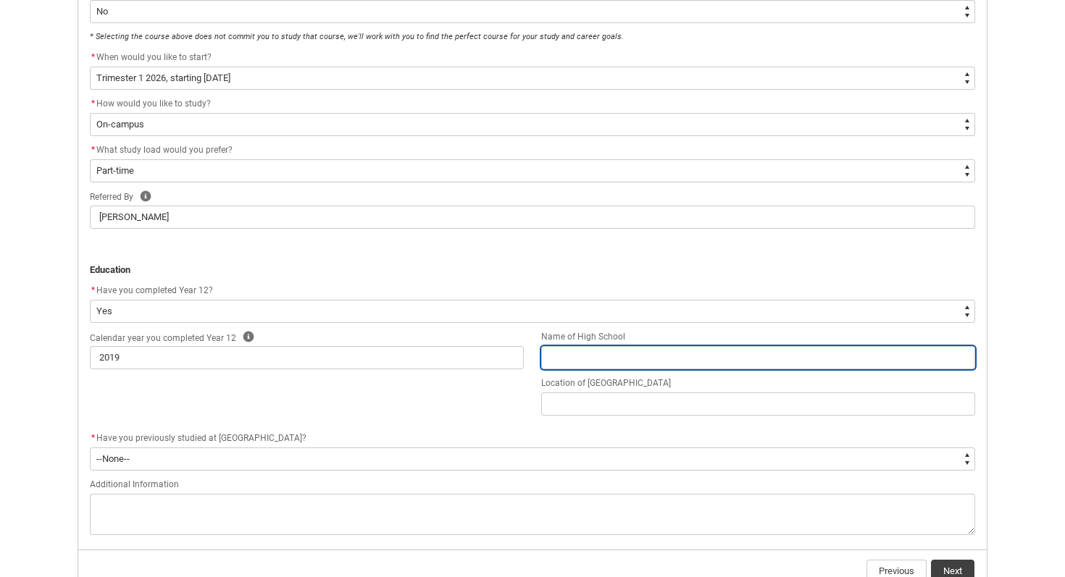
click at [565, 360] on input "text" at bounding box center [758, 357] width 434 height 23
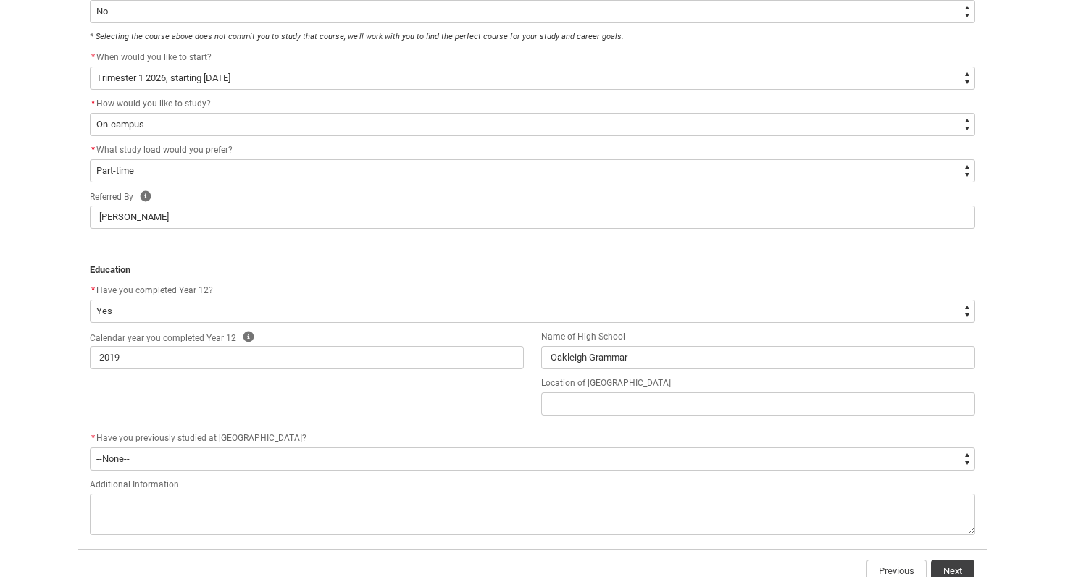
click at [632, 417] on flowruntime-screen-field "Location of [GEOGRAPHIC_DATA]" at bounding box center [757, 398] width 451 height 46
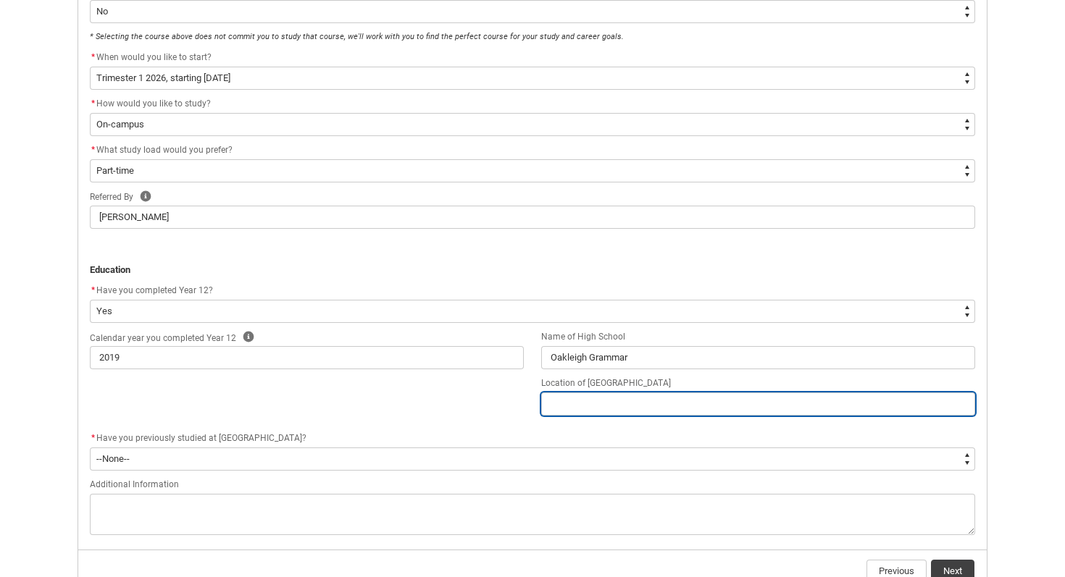
click at [621, 400] on input "text" at bounding box center [758, 404] width 434 height 23
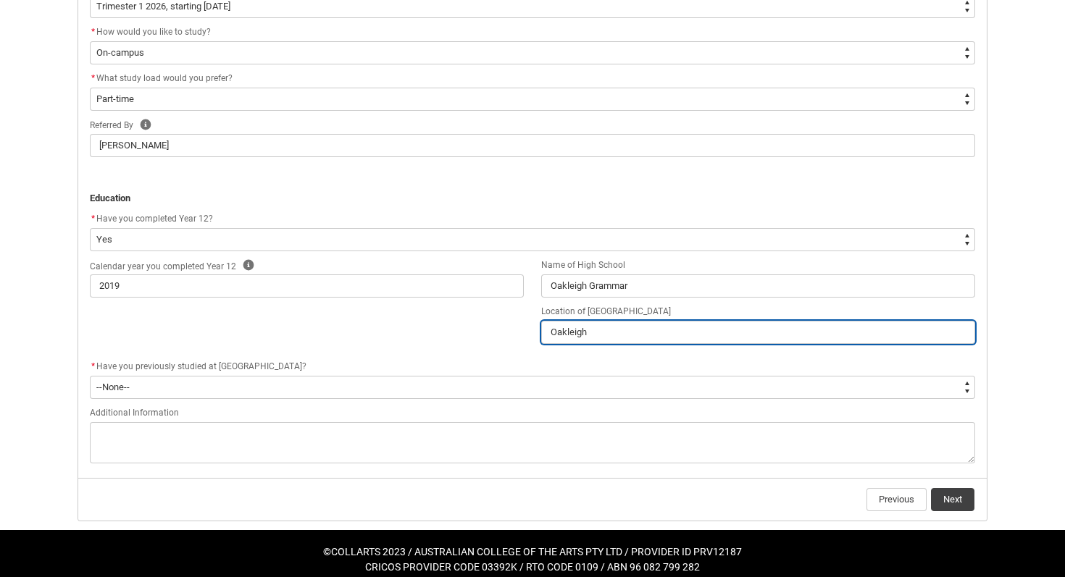
scroll to position [551, 0]
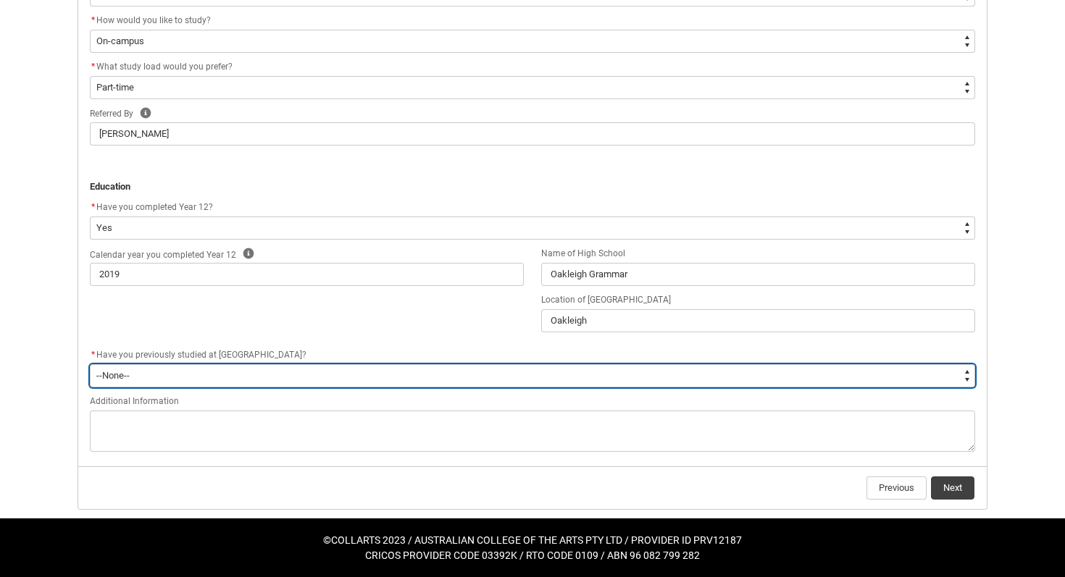
click at [346, 369] on select "--None-- Yes No" at bounding box center [532, 375] width 885 height 23
click at [90, 364] on select "--None-- Yes No" at bounding box center [532, 375] width 885 height 23
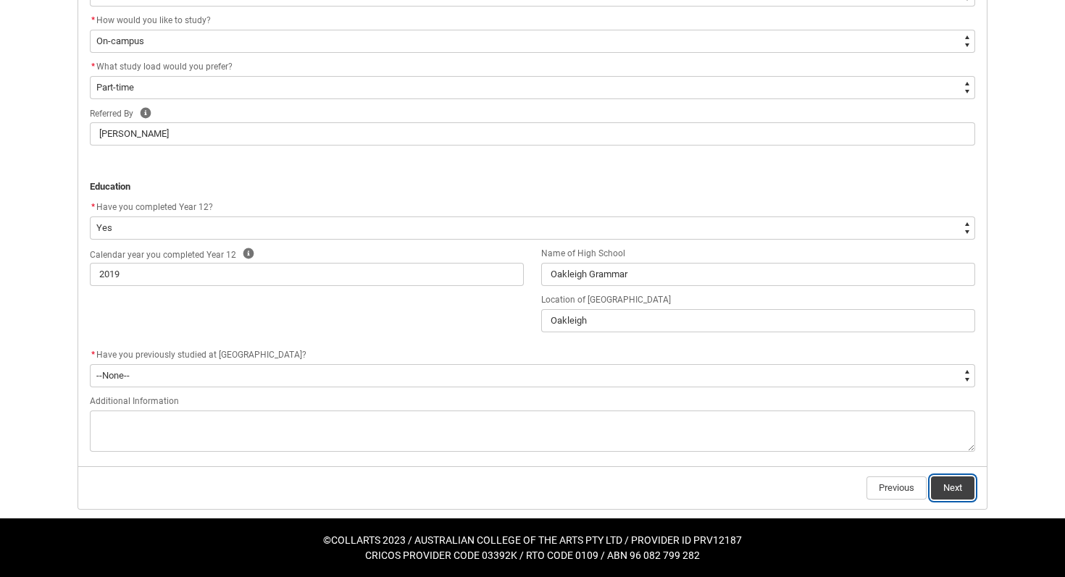
click at [763, 484] on button "Next" at bounding box center [952, 488] width 43 height 23
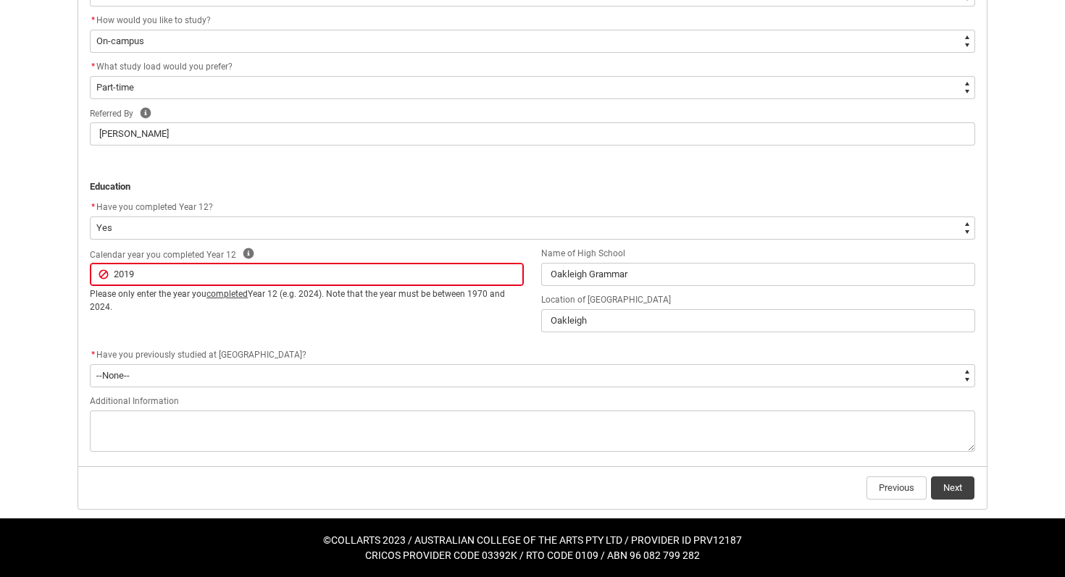
click at [117, 271] on input "2019" at bounding box center [307, 274] width 434 height 23
click at [144, 274] on input "2019" at bounding box center [307, 274] width 434 height 23
click at [763, 490] on button "Next" at bounding box center [952, 488] width 43 height 23
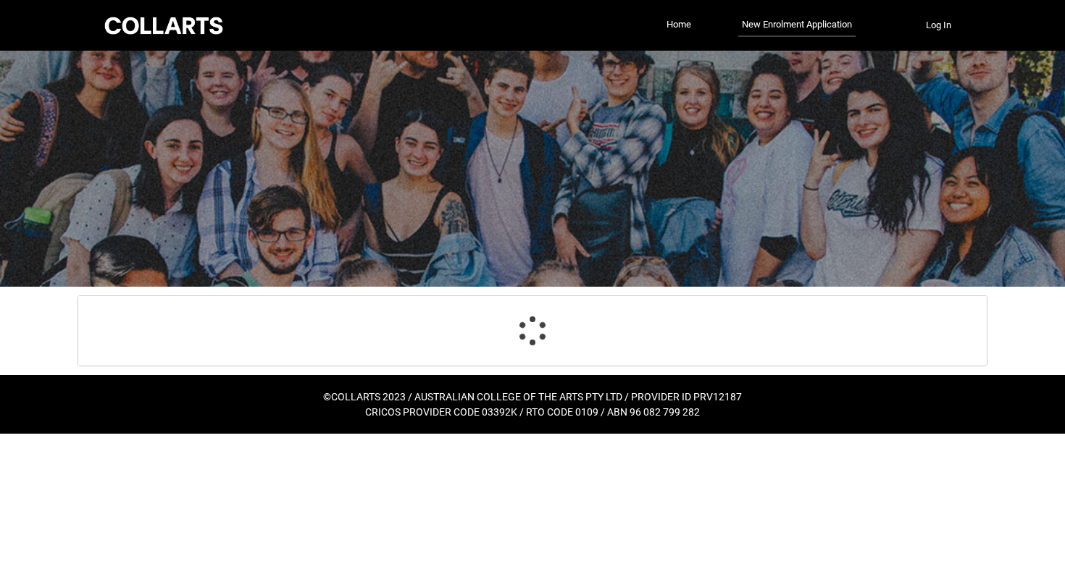
scroll to position [0, 0]
